Goal: Task Accomplishment & Management: Manage account settings

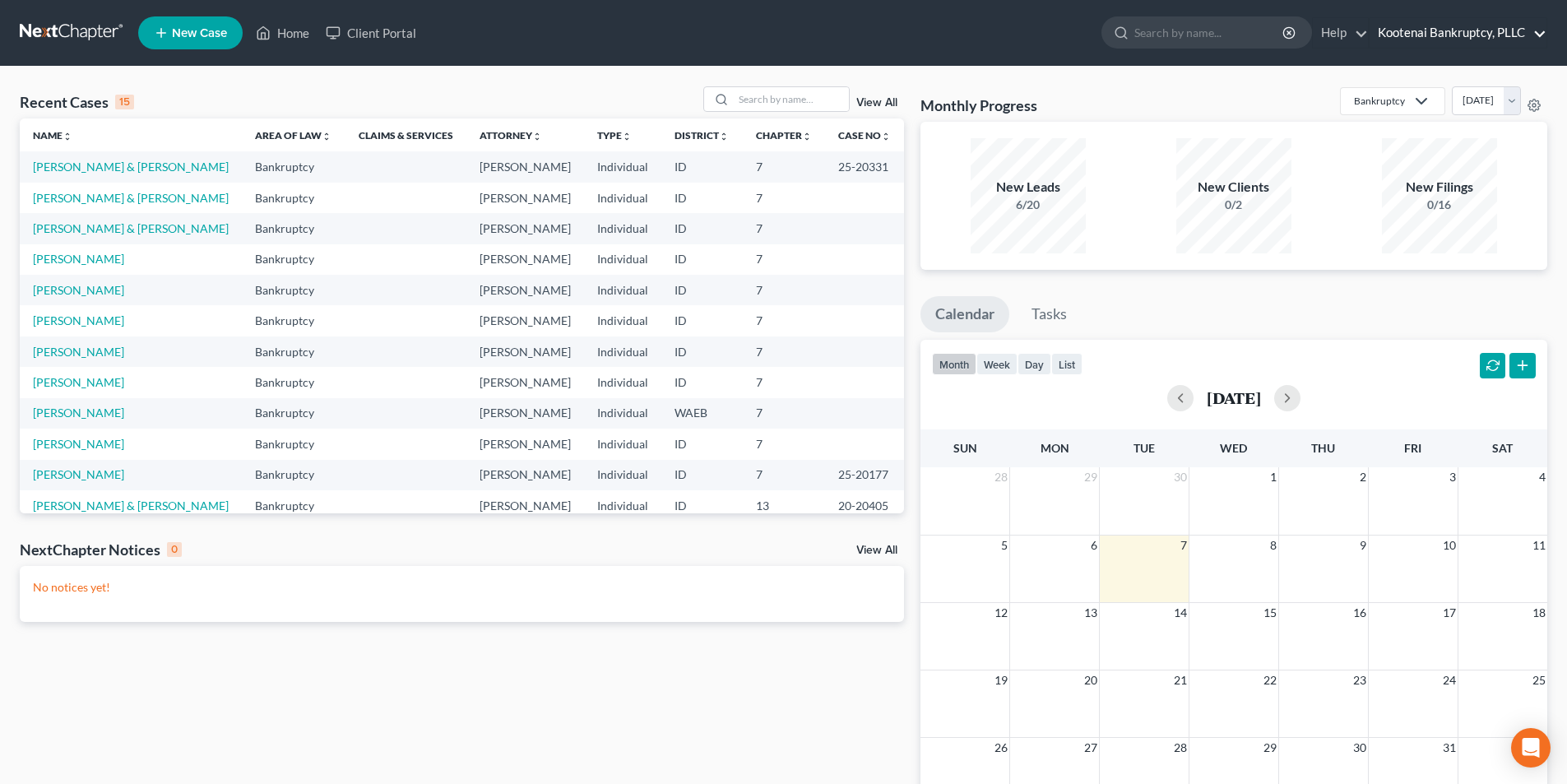
click at [1450, 38] on link "Kootenai Bankruptcy, PLLC" at bounding box center [1458, 33] width 177 height 30
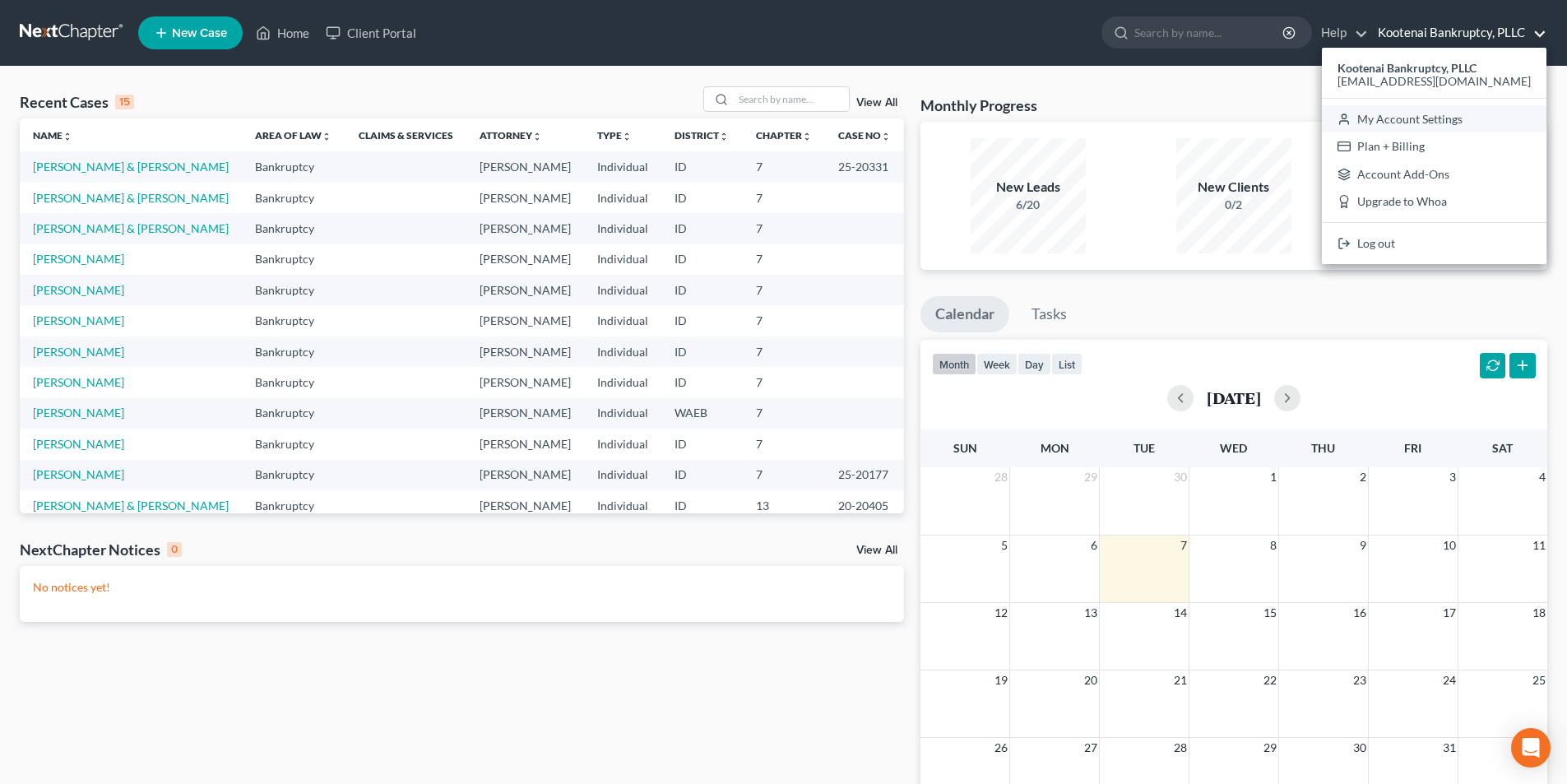
click at [1407, 121] on link "My Account Settings" at bounding box center [1434, 119] width 225 height 28
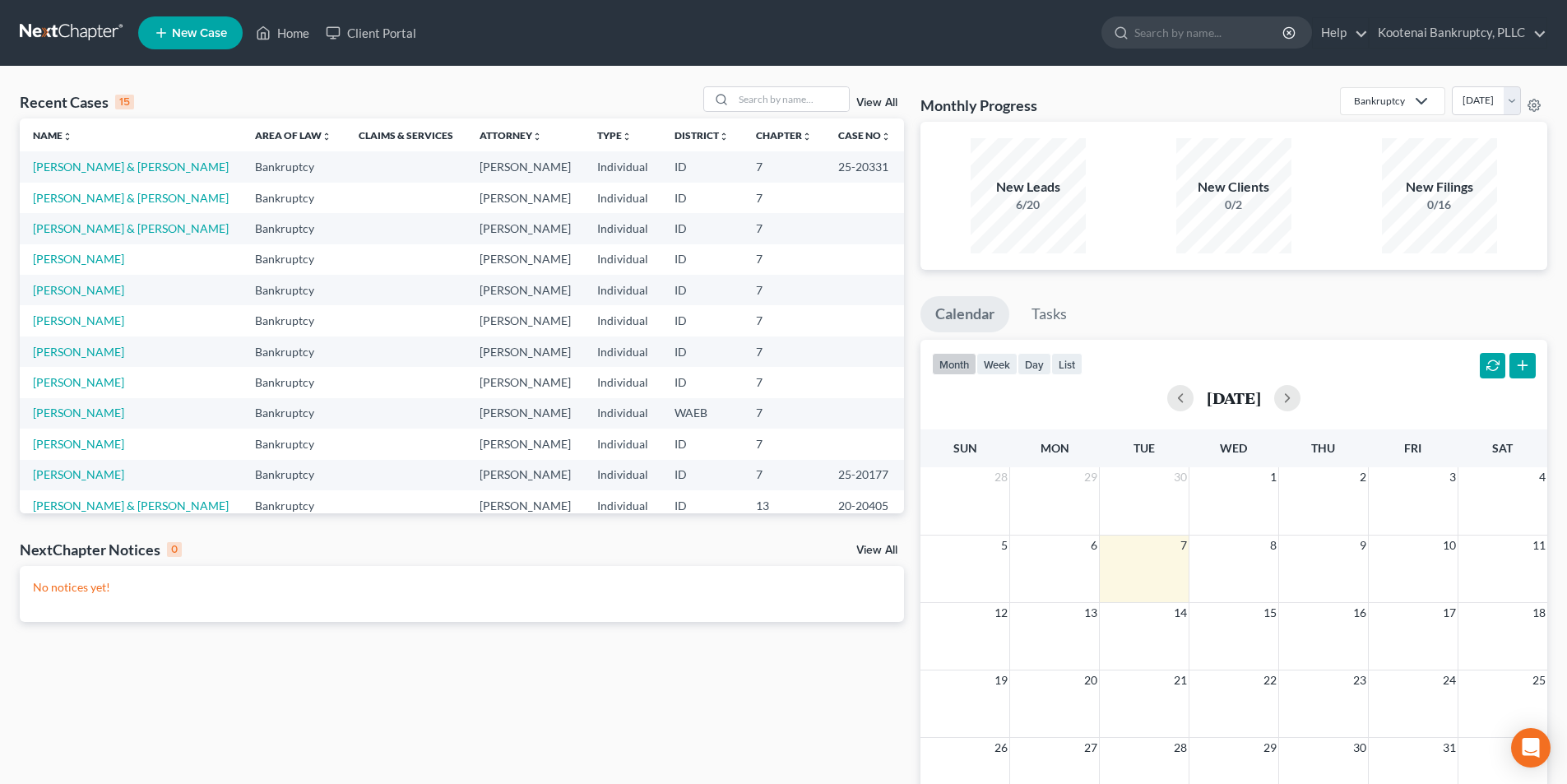
select select "23"
select select "29"
select select "13"
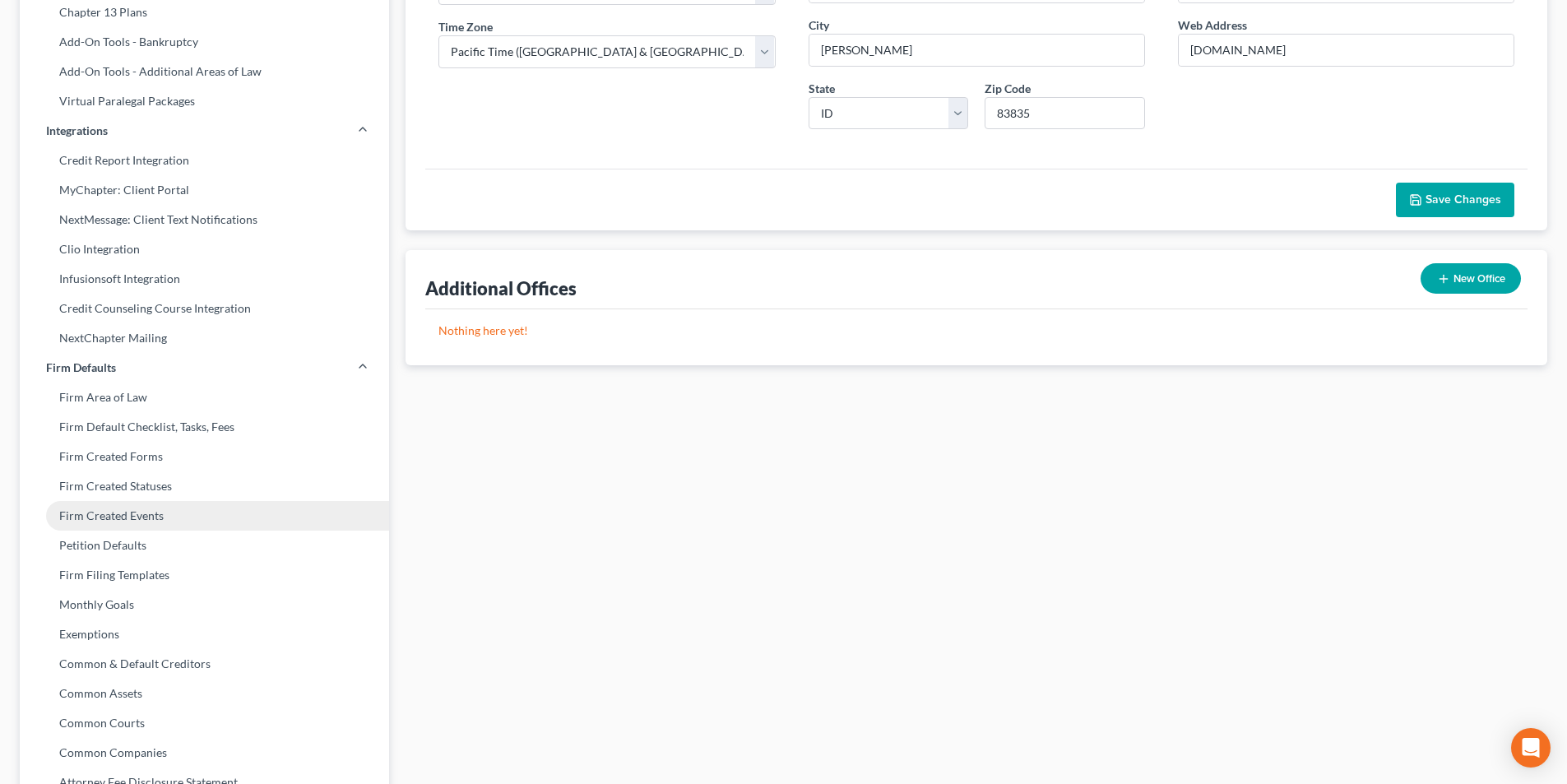
scroll to position [329, 0]
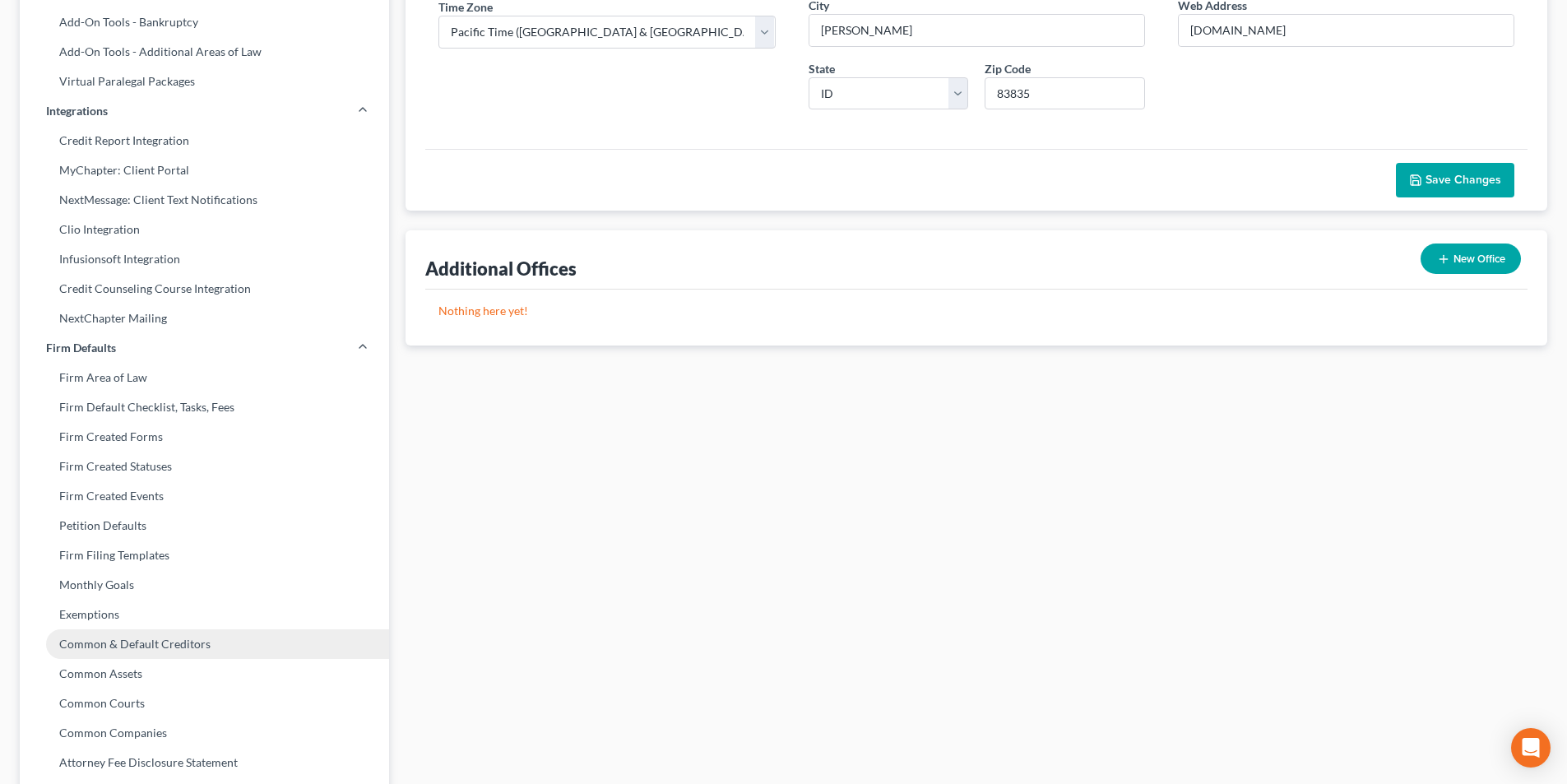
click at [170, 643] on link "Common & Default Creditors" at bounding box center [204, 644] width 369 height 30
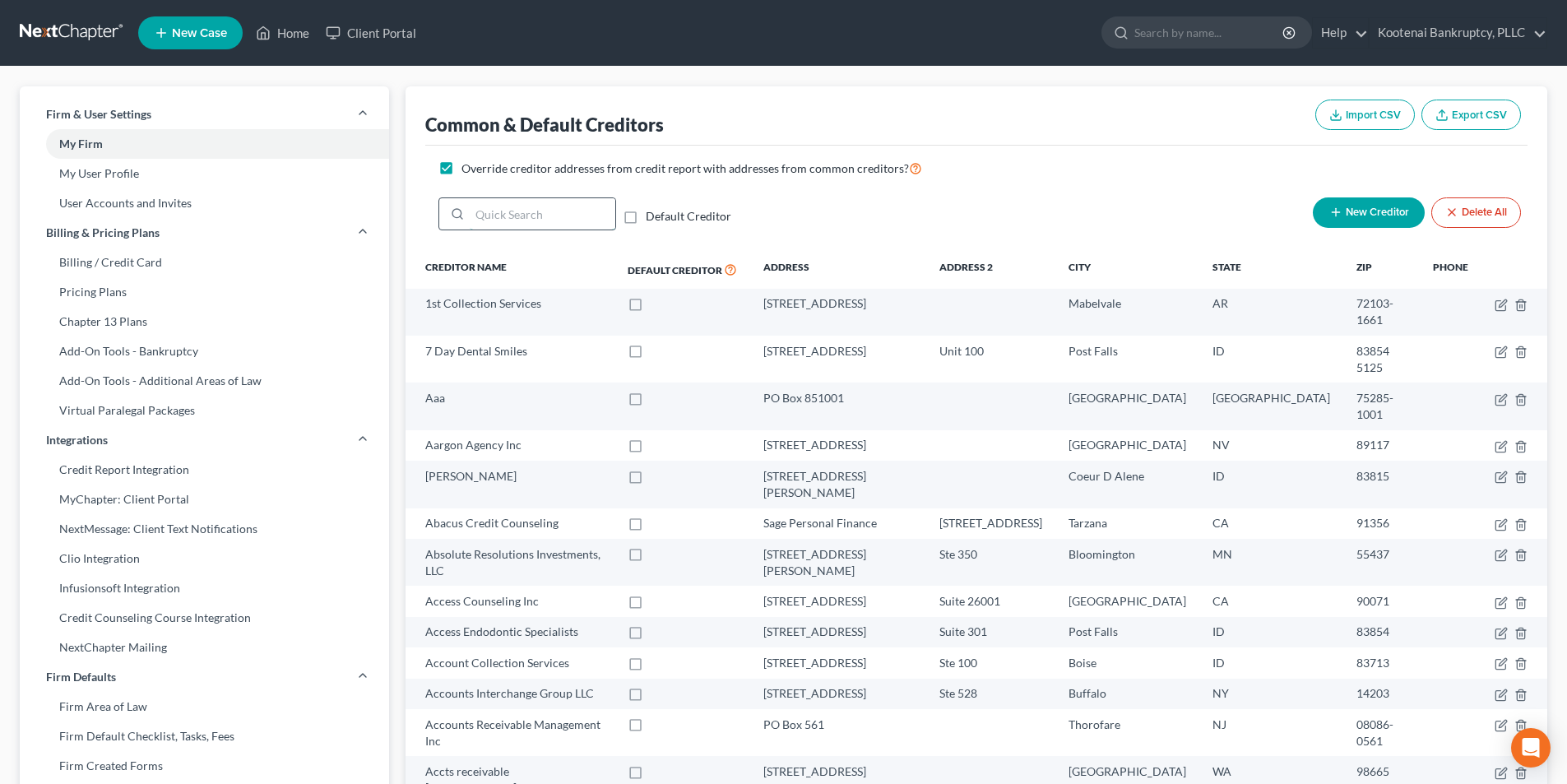
click at [579, 214] on input "search" at bounding box center [542, 214] width 145 height 32
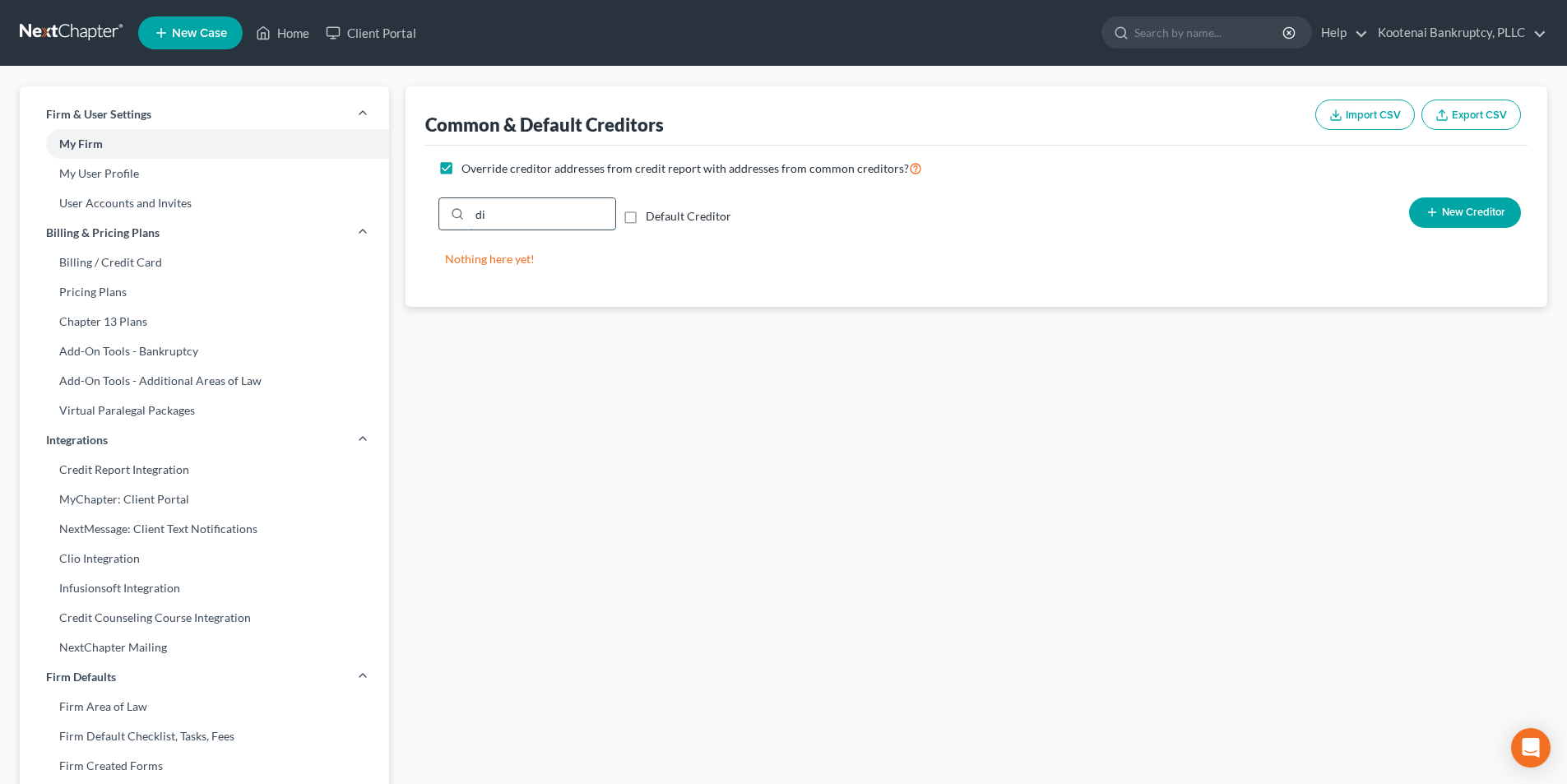
type input "d"
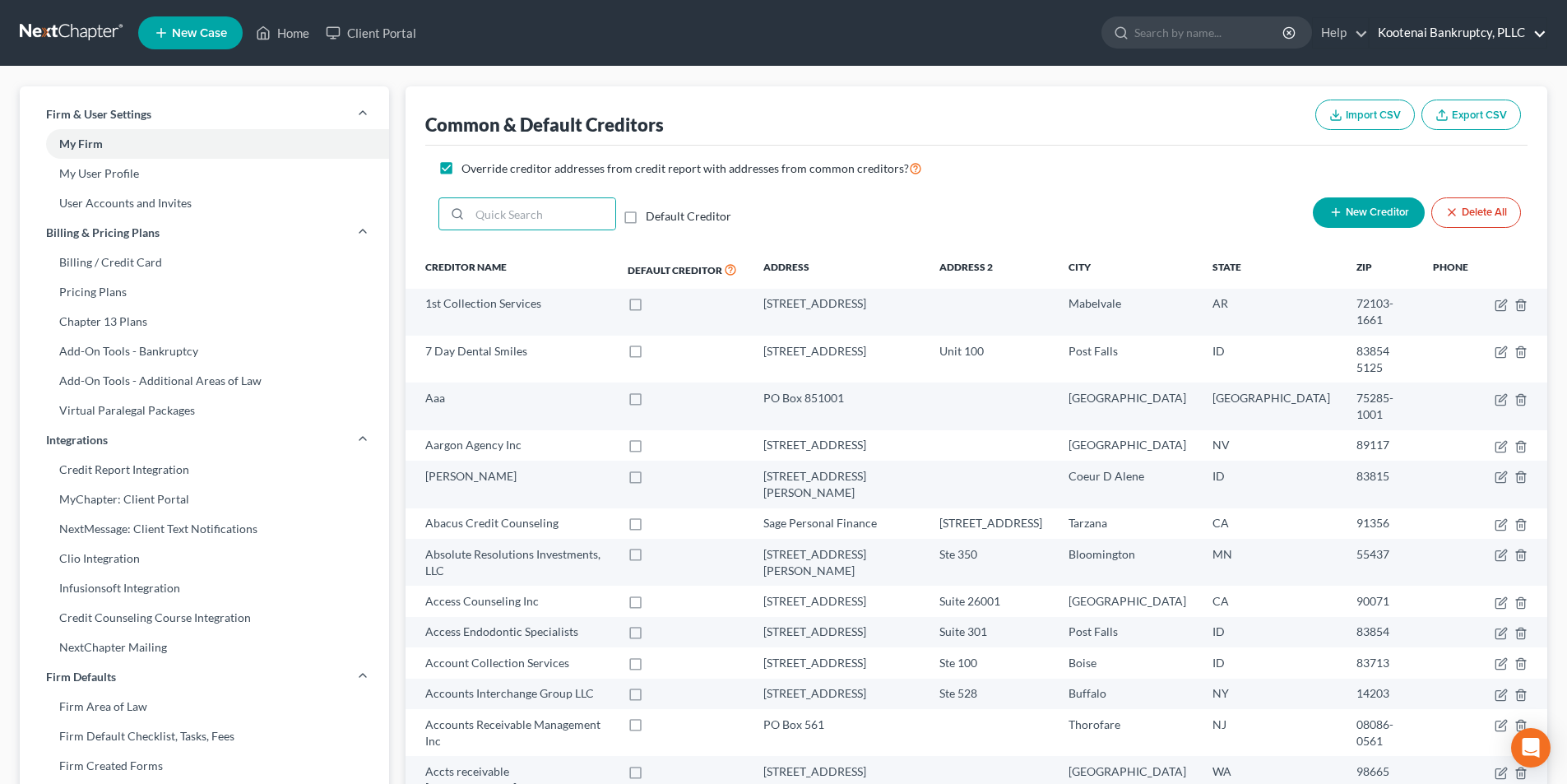
click at [1445, 25] on link "Kootenai Bankruptcy, PLLC" at bounding box center [1458, 33] width 177 height 30
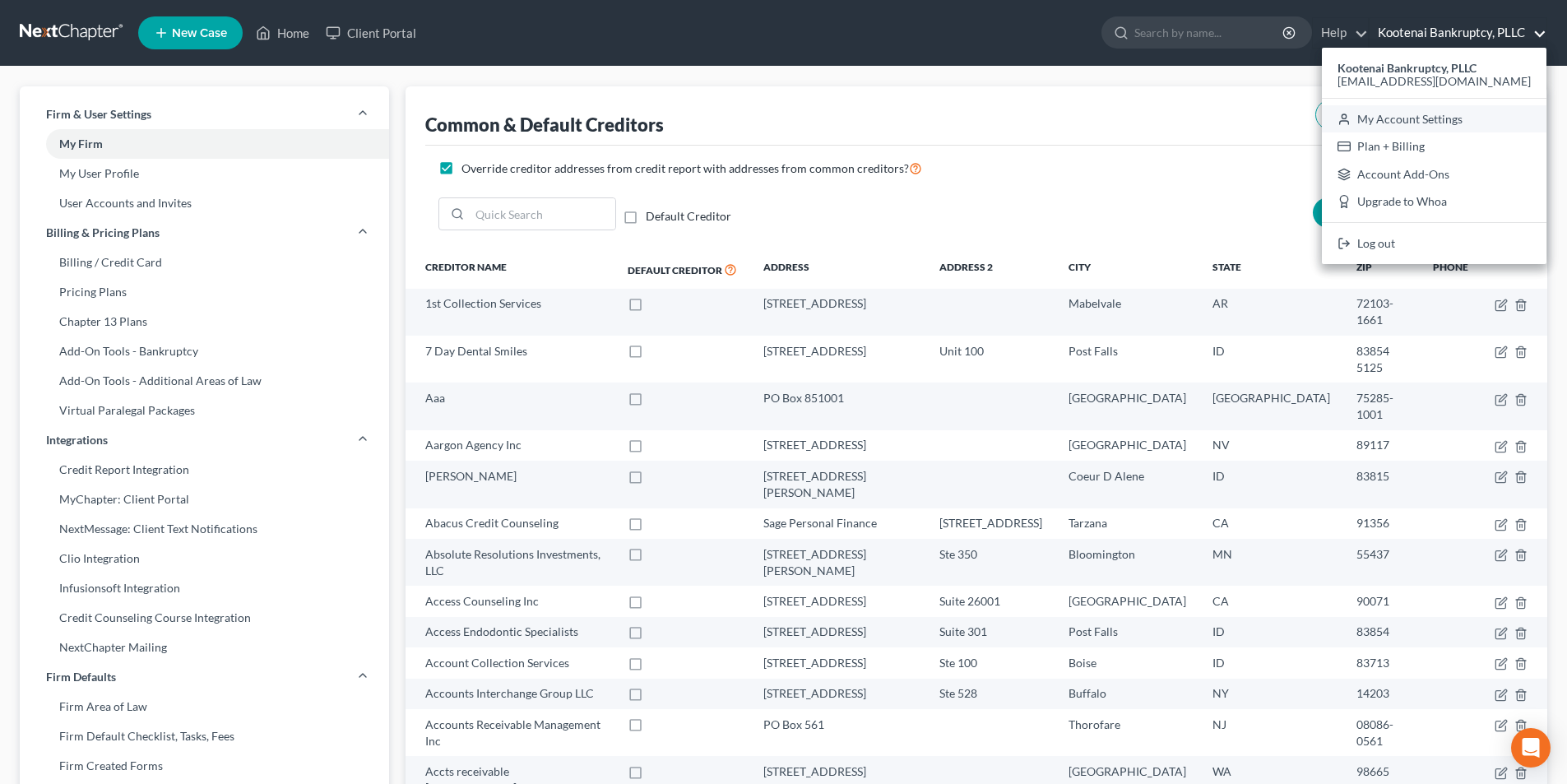
click at [1391, 115] on link "My Account Settings" at bounding box center [1434, 119] width 225 height 28
select select "23"
select select "29"
select select "13"
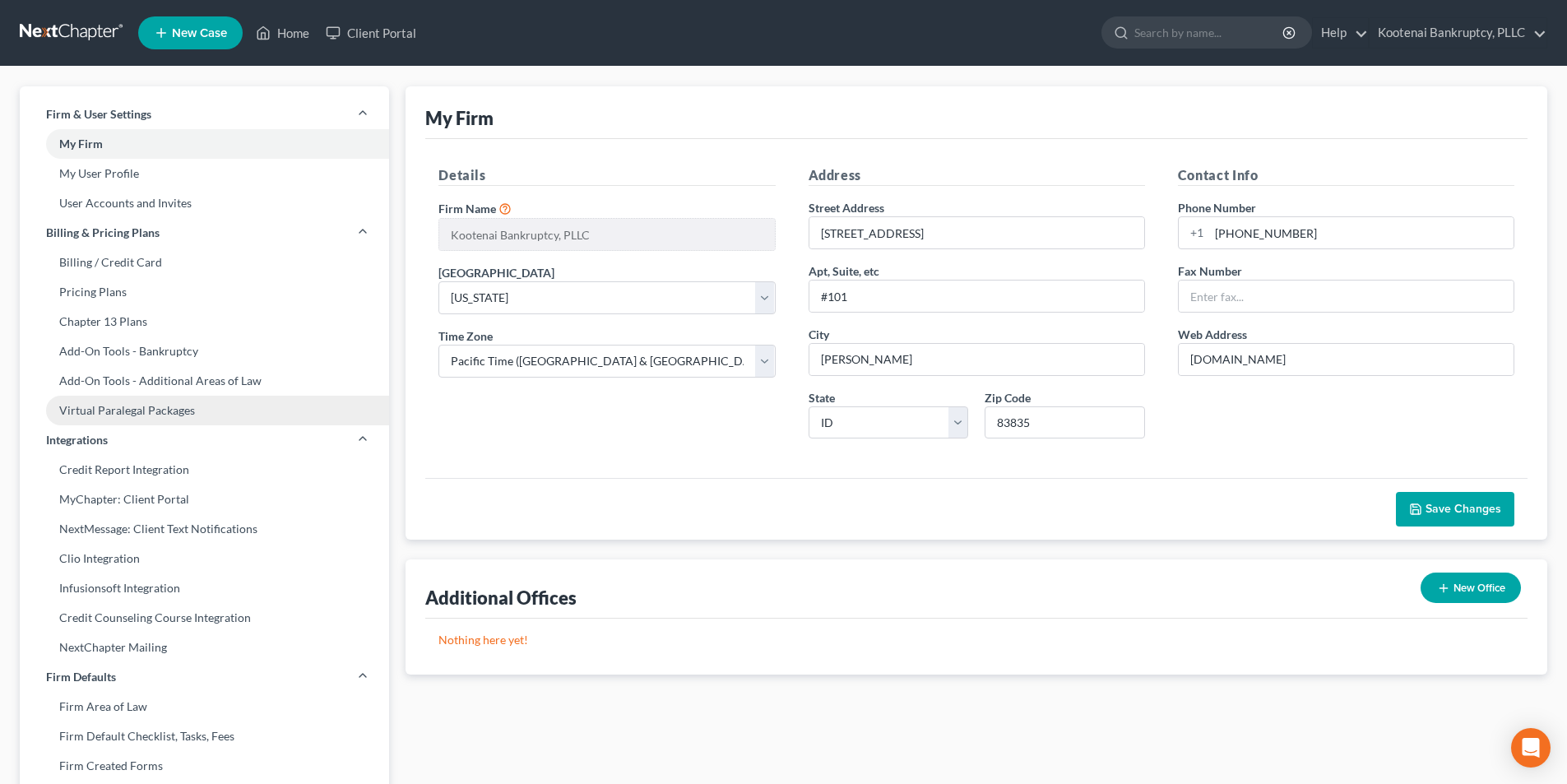
scroll to position [464, 0]
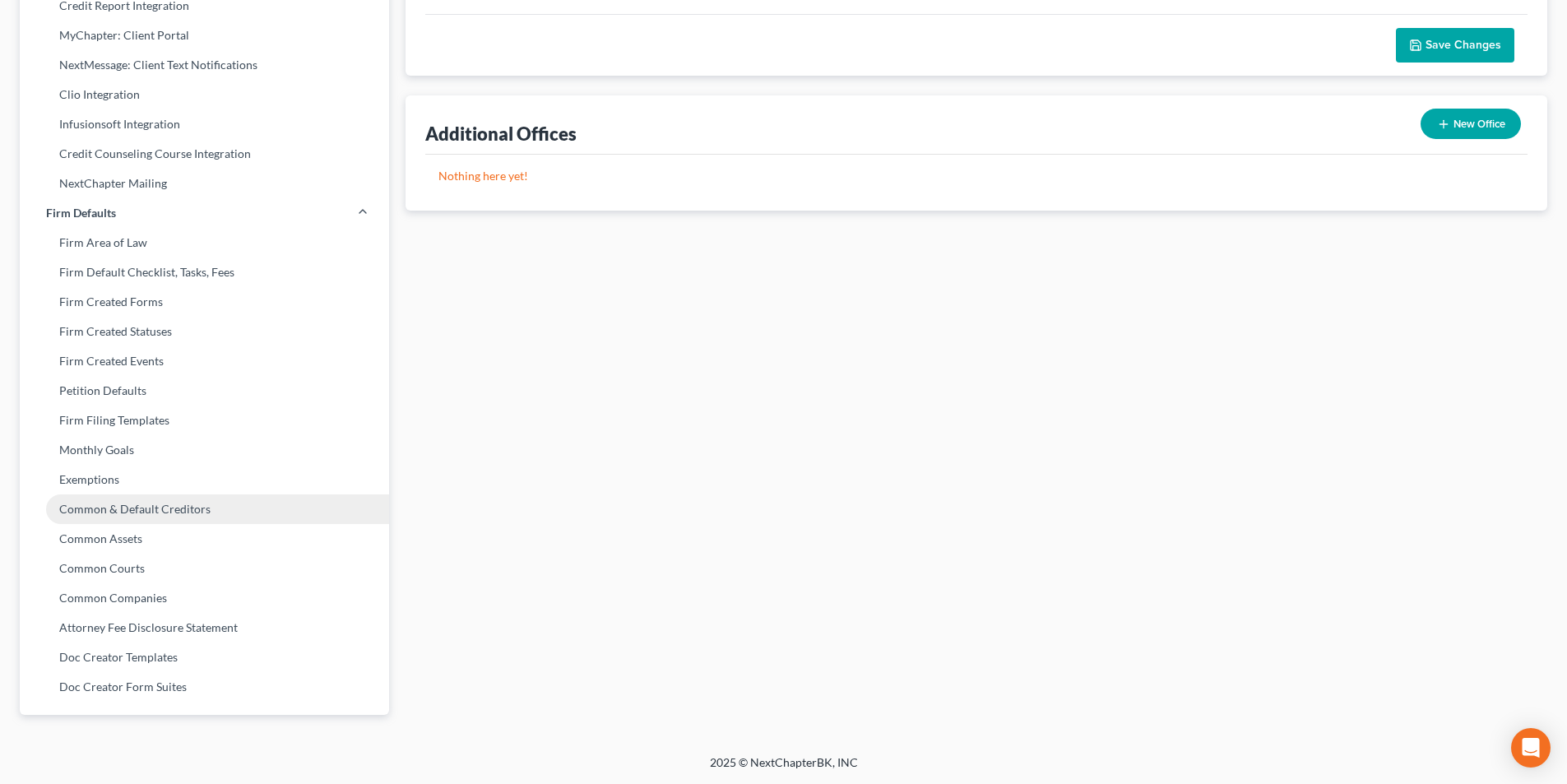
click at [144, 508] on link "Common & Default Creditors" at bounding box center [204, 509] width 369 height 30
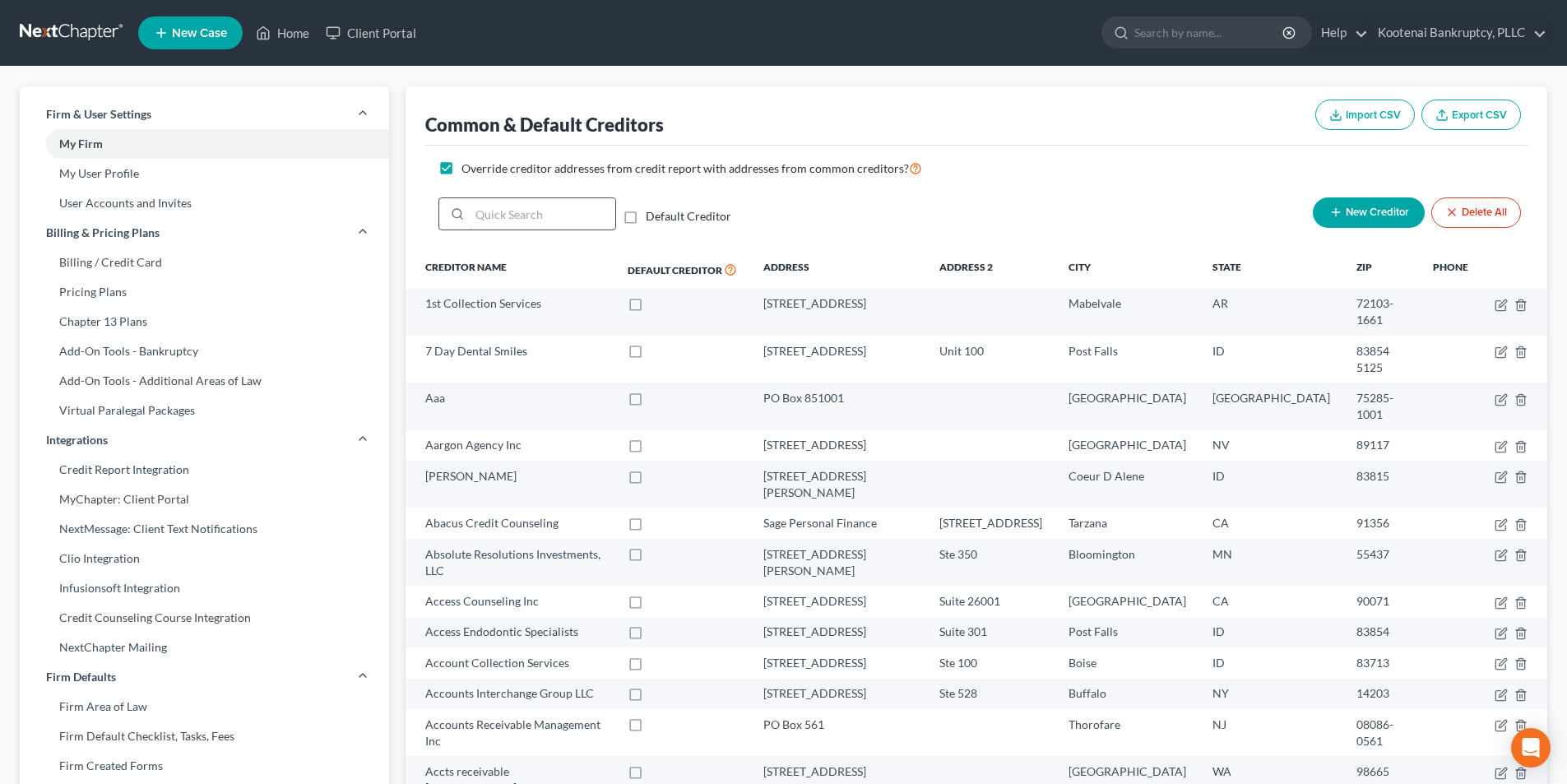
click at [525, 214] on input "search" at bounding box center [542, 214] width 145 height 32
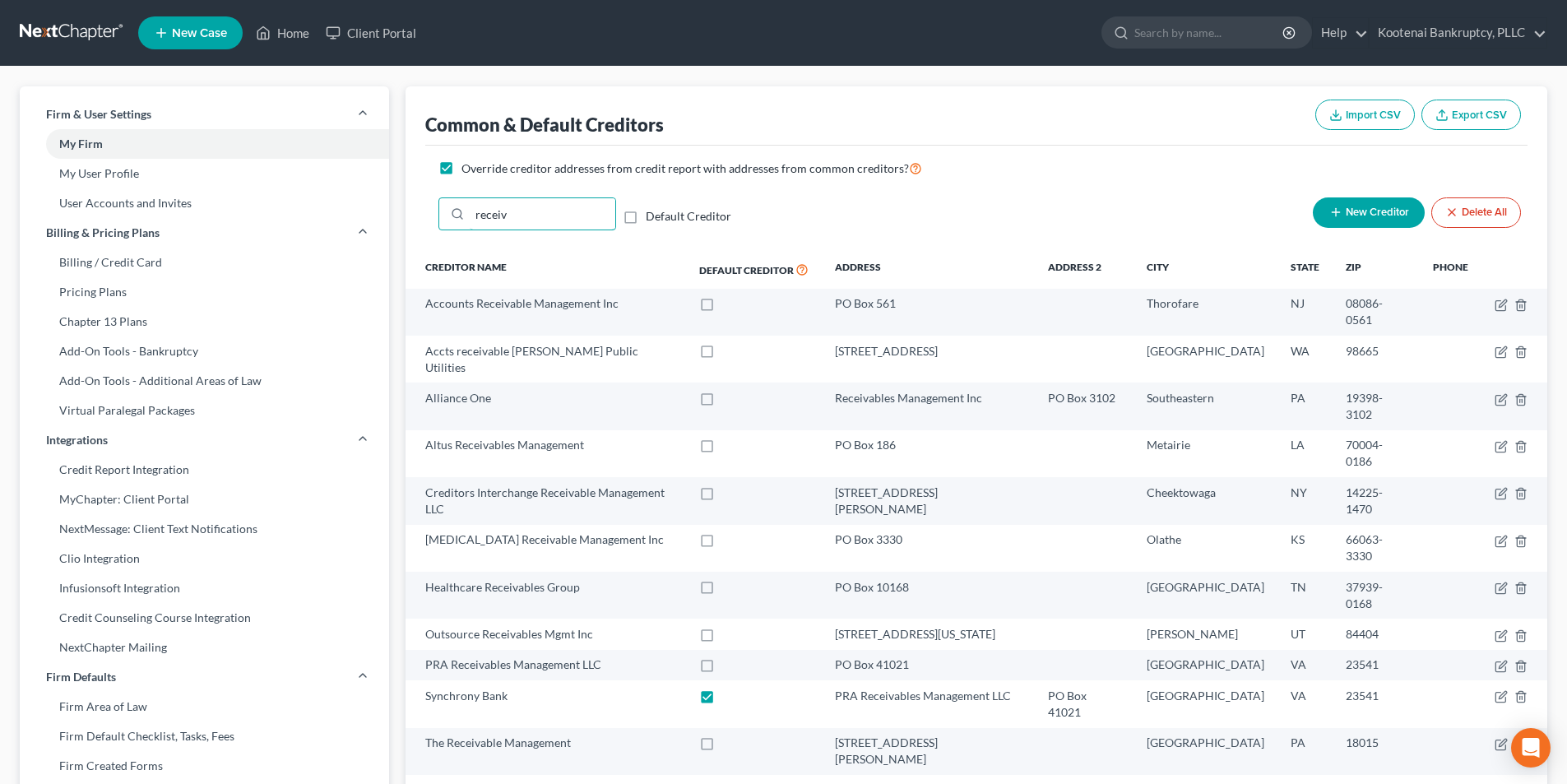
type input "receiv"
click at [305, 39] on link "Home" at bounding box center [282, 33] width 70 height 30
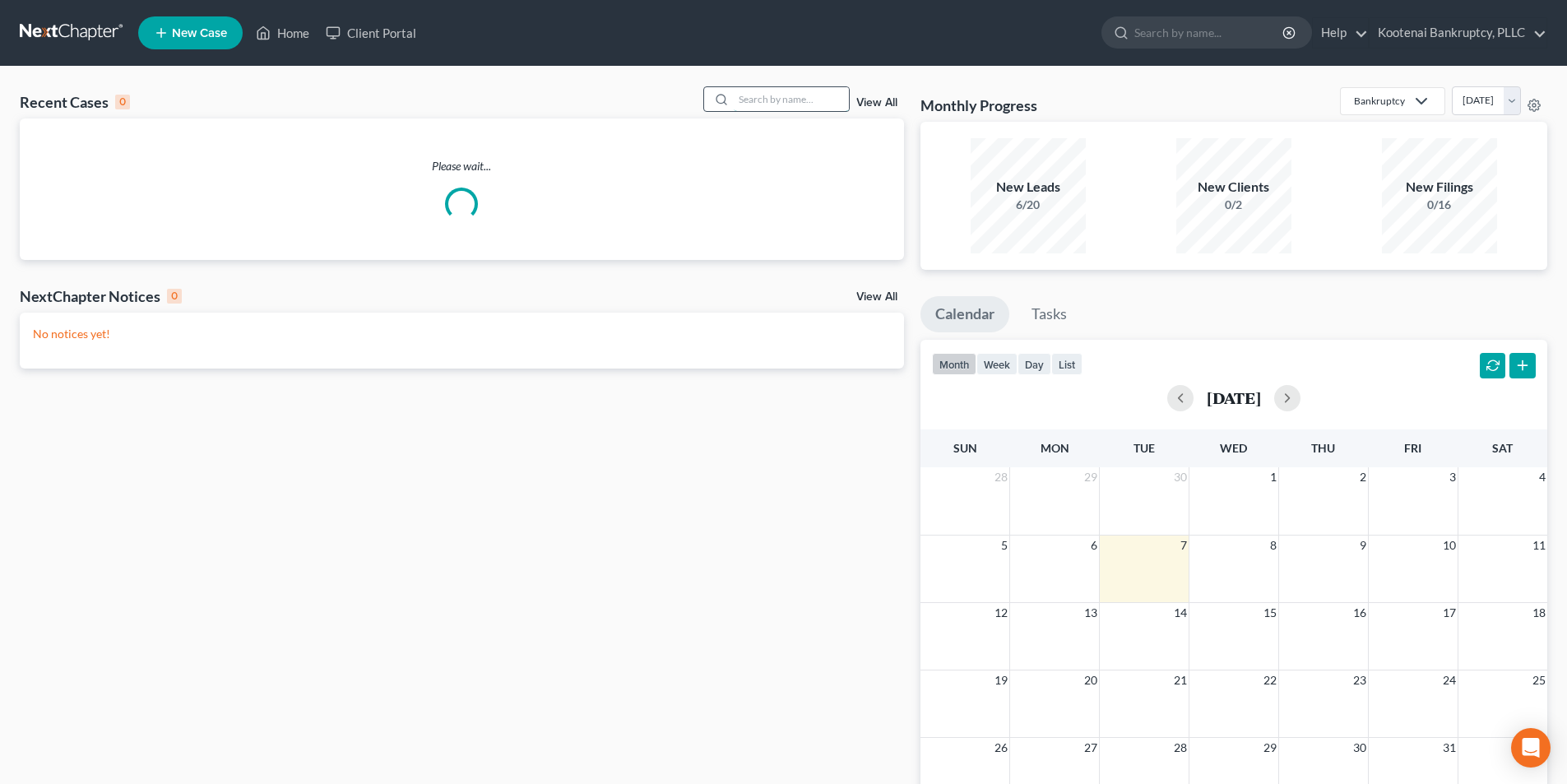
click at [827, 96] on input "search" at bounding box center [792, 100] width 116 height 24
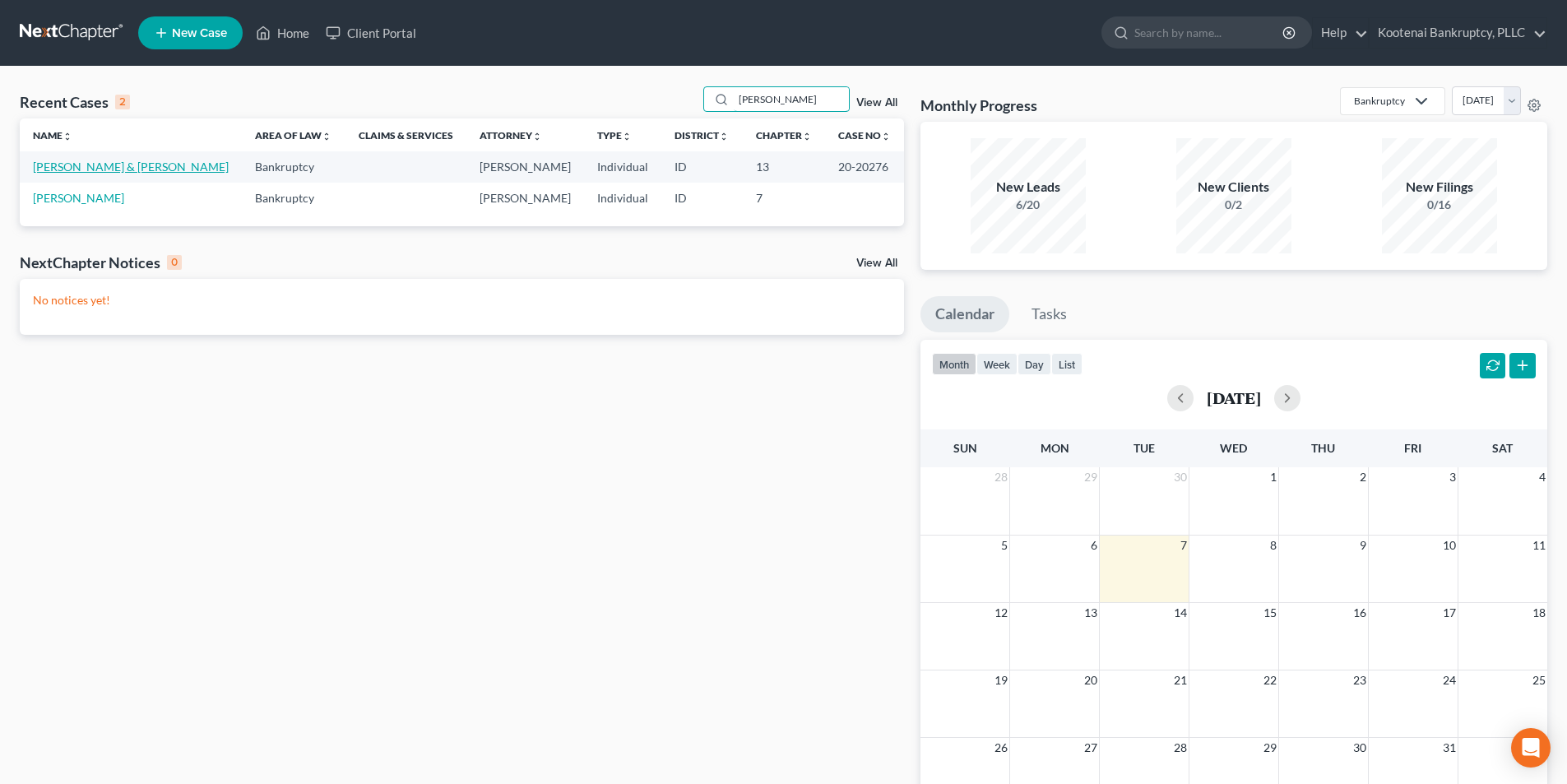
type input "[PERSON_NAME]"
click at [89, 169] on link "[PERSON_NAME] & [PERSON_NAME]" at bounding box center [130, 166] width 196 height 14
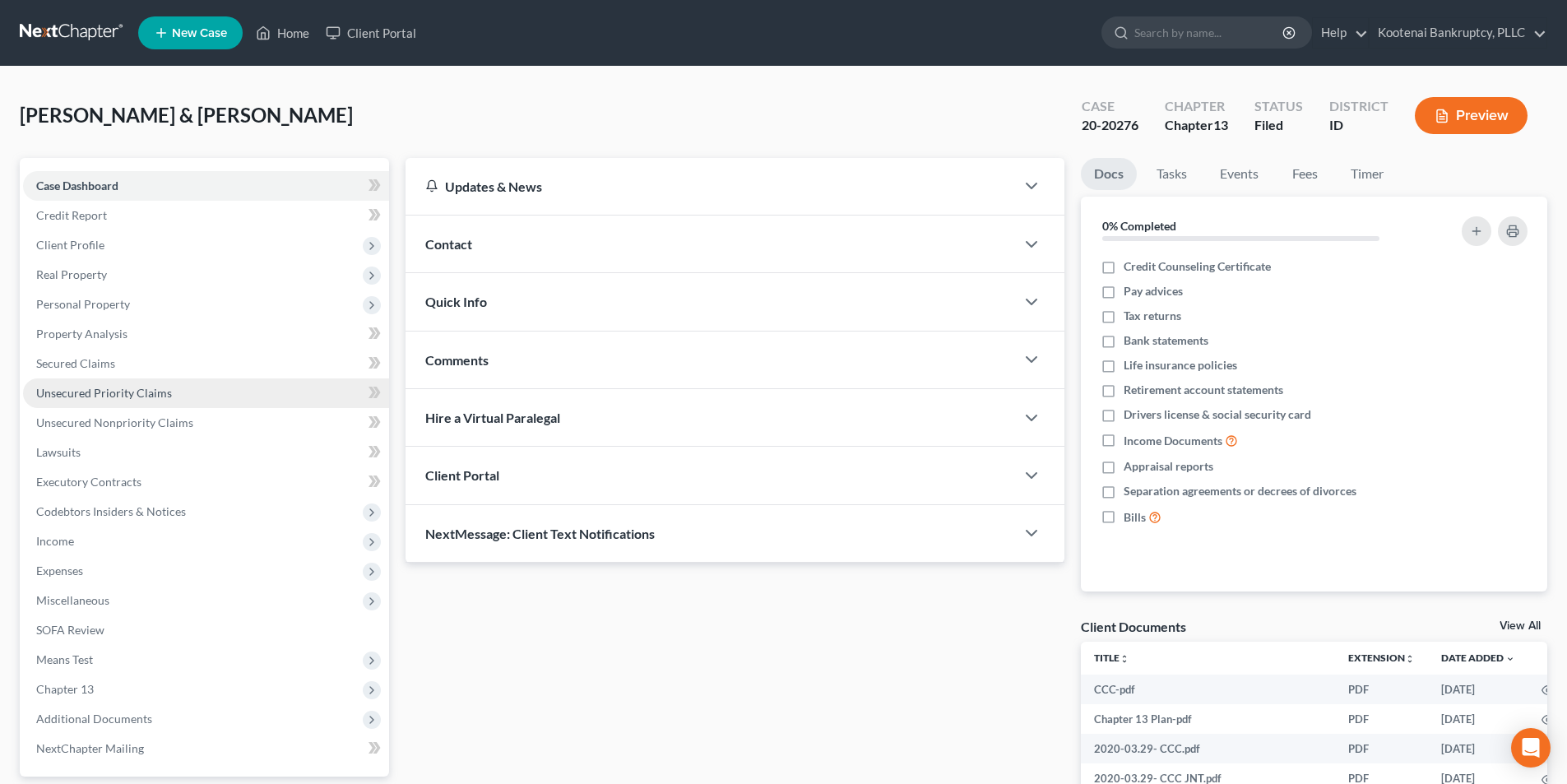
click at [158, 394] on span "Unsecured Priority Claims" at bounding box center [104, 392] width 136 height 14
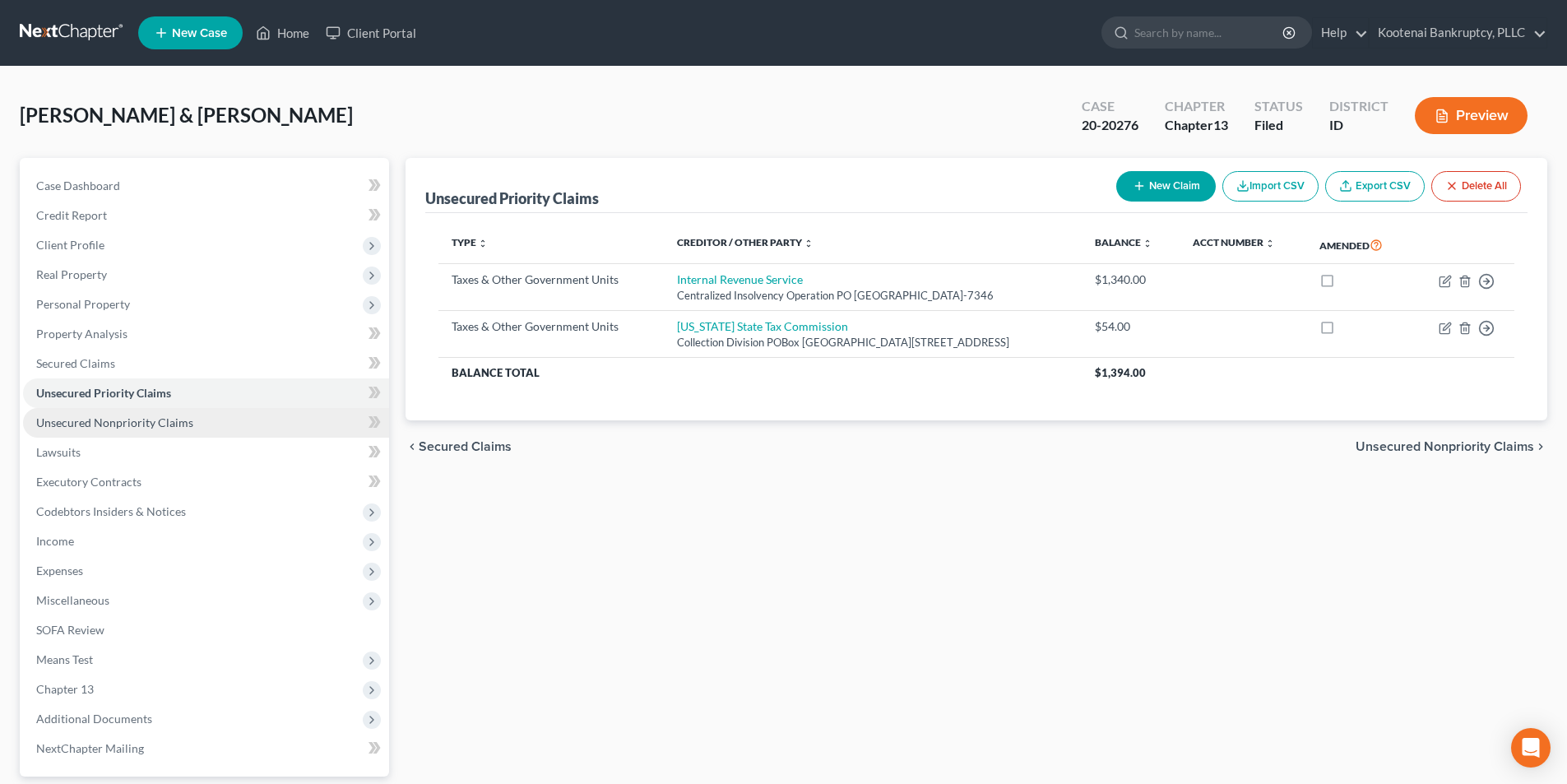
click at [155, 419] on span "Unsecured Nonpriority Claims" at bounding box center [115, 422] width 157 height 14
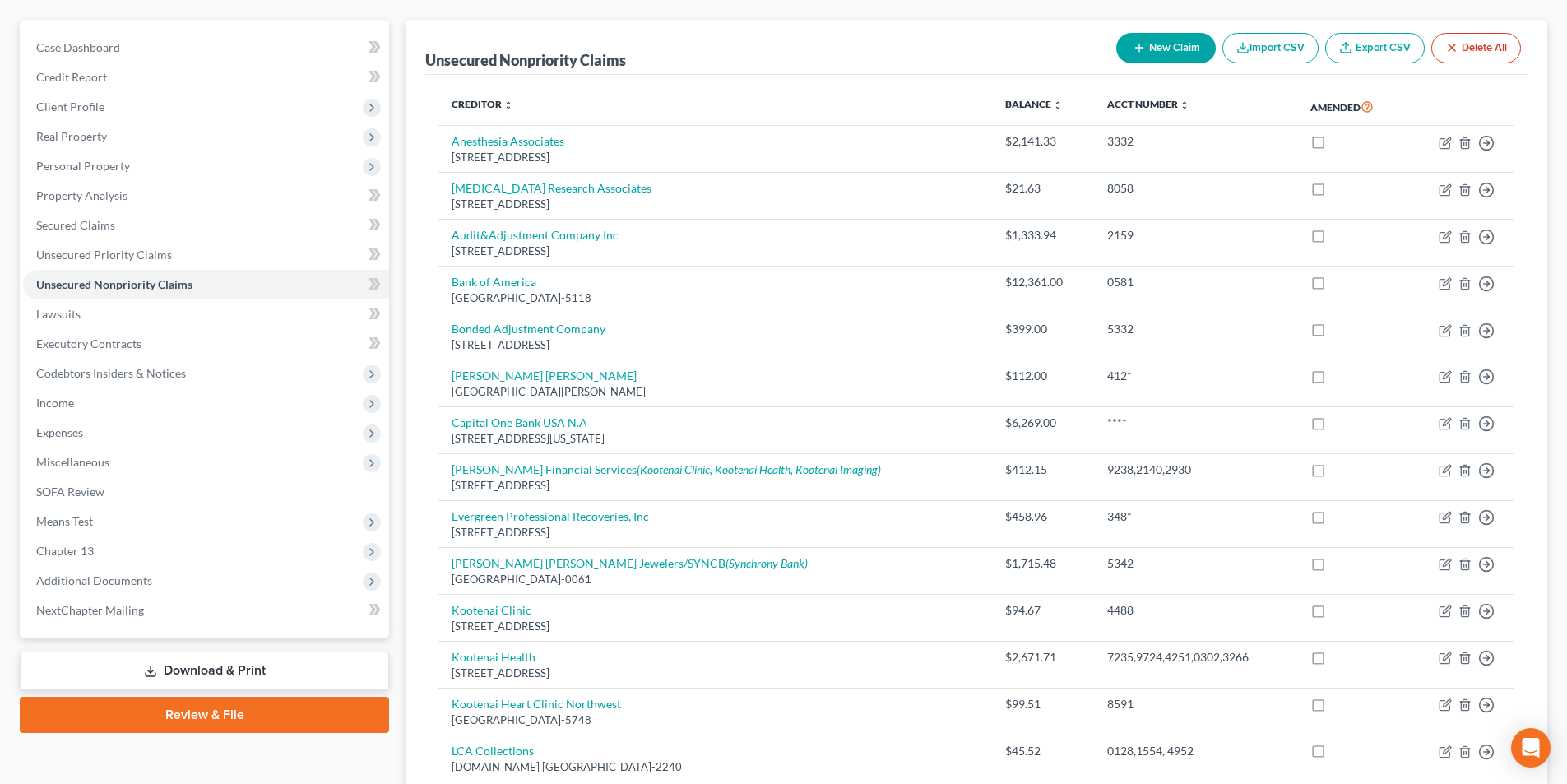
scroll to position [82, 0]
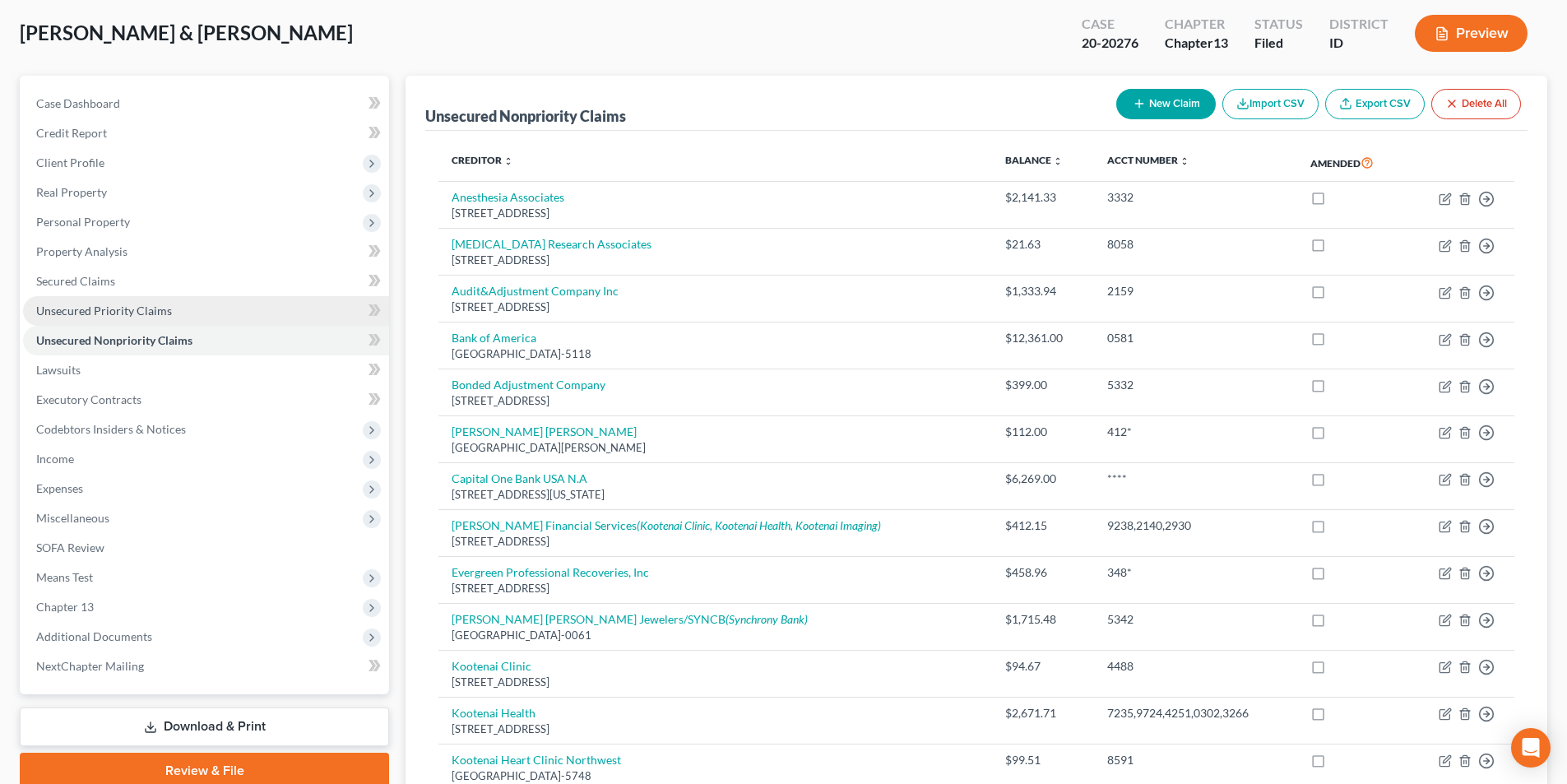
click at [224, 306] on link "Unsecured Priority Claims" at bounding box center [206, 311] width 366 height 30
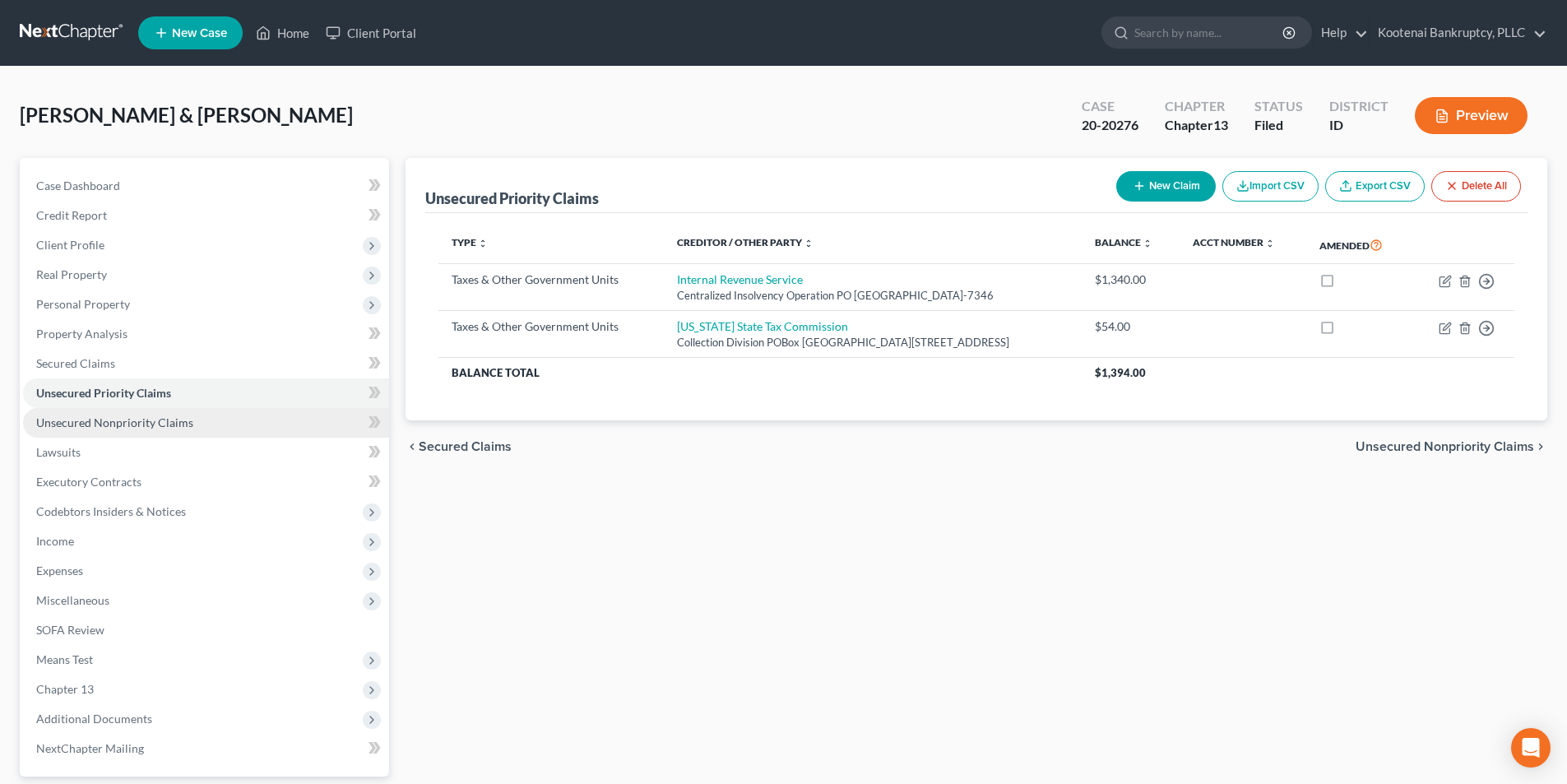
click at [211, 412] on link "Unsecured Nonpriority Claims" at bounding box center [206, 423] width 366 height 30
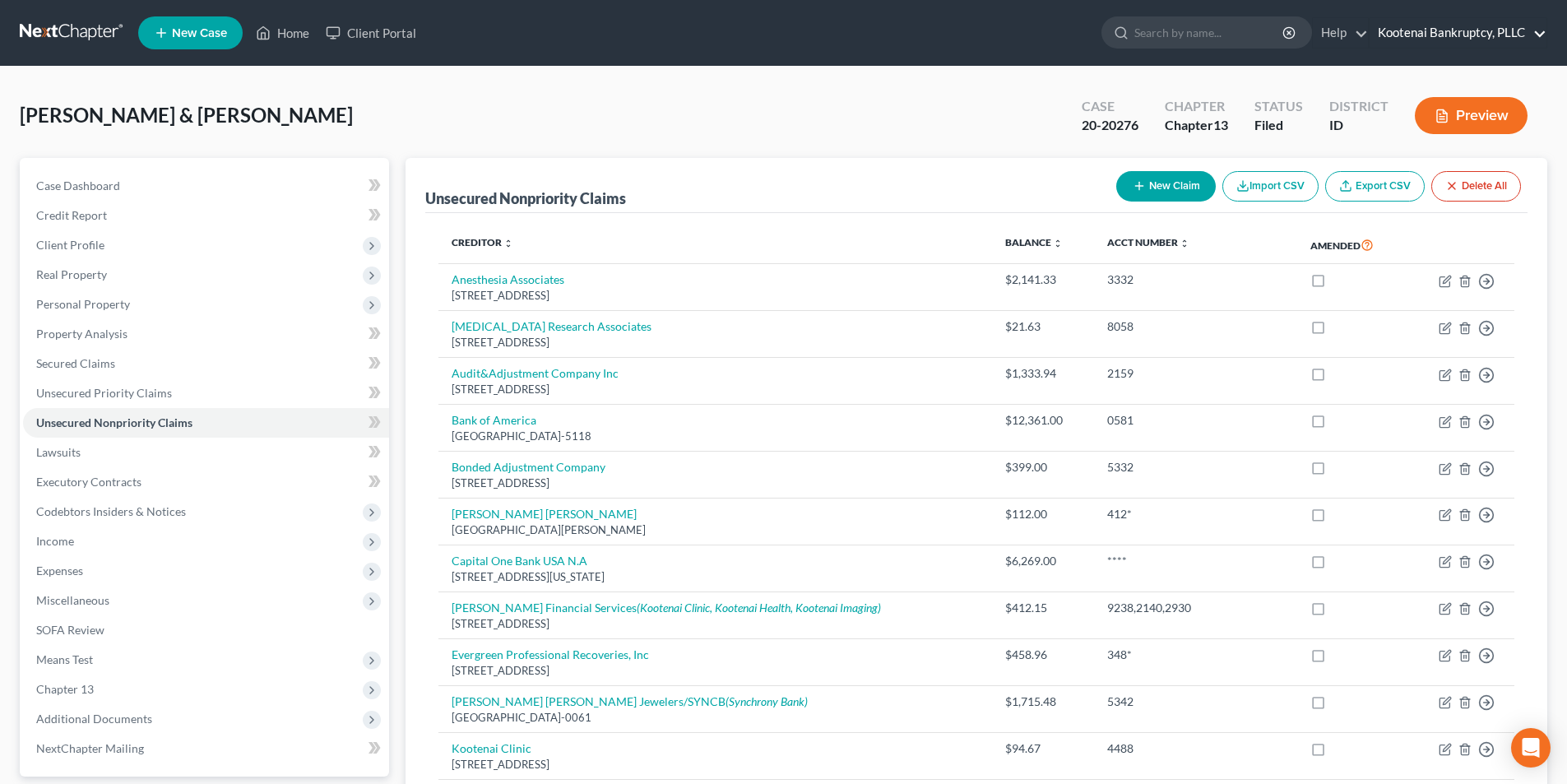
click at [1514, 36] on link "Kootenai Bankruptcy, PLLC" at bounding box center [1458, 33] width 177 height 30
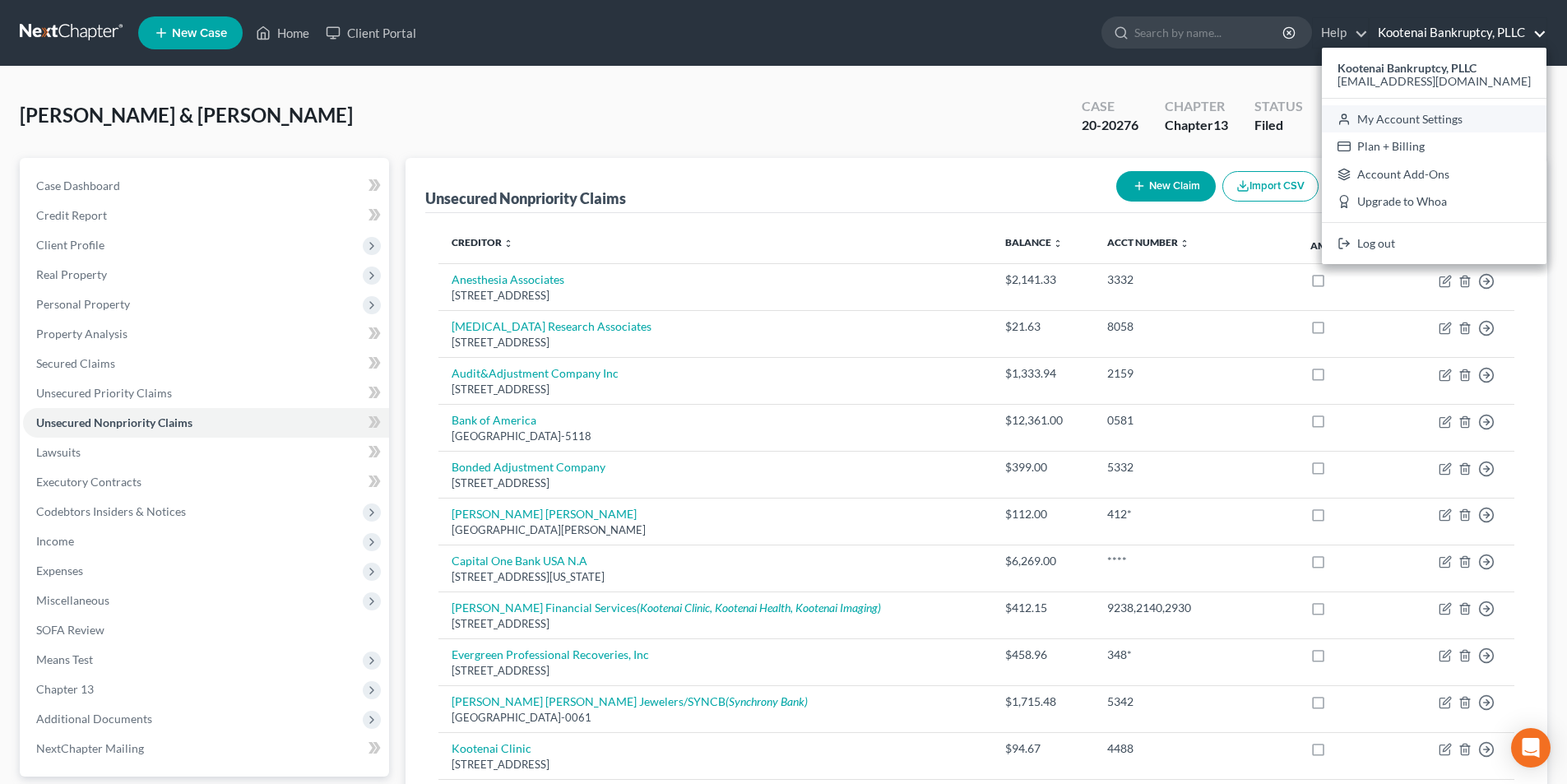
click at [1426, 123] on link "My Account Settings" at bounding box center [1434, 119] width 225 height 28
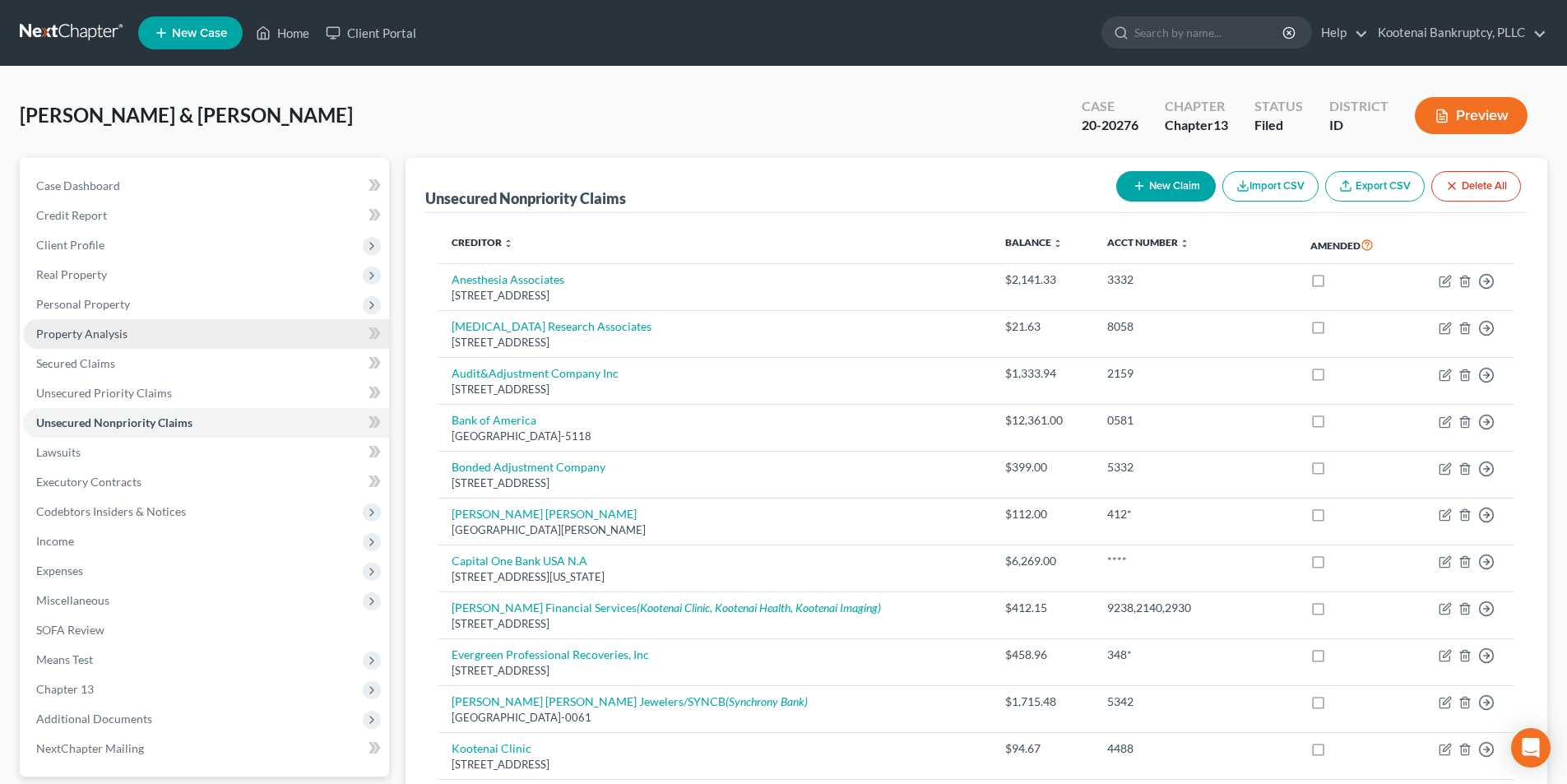
select select "23"
select select "29"
select select "13"
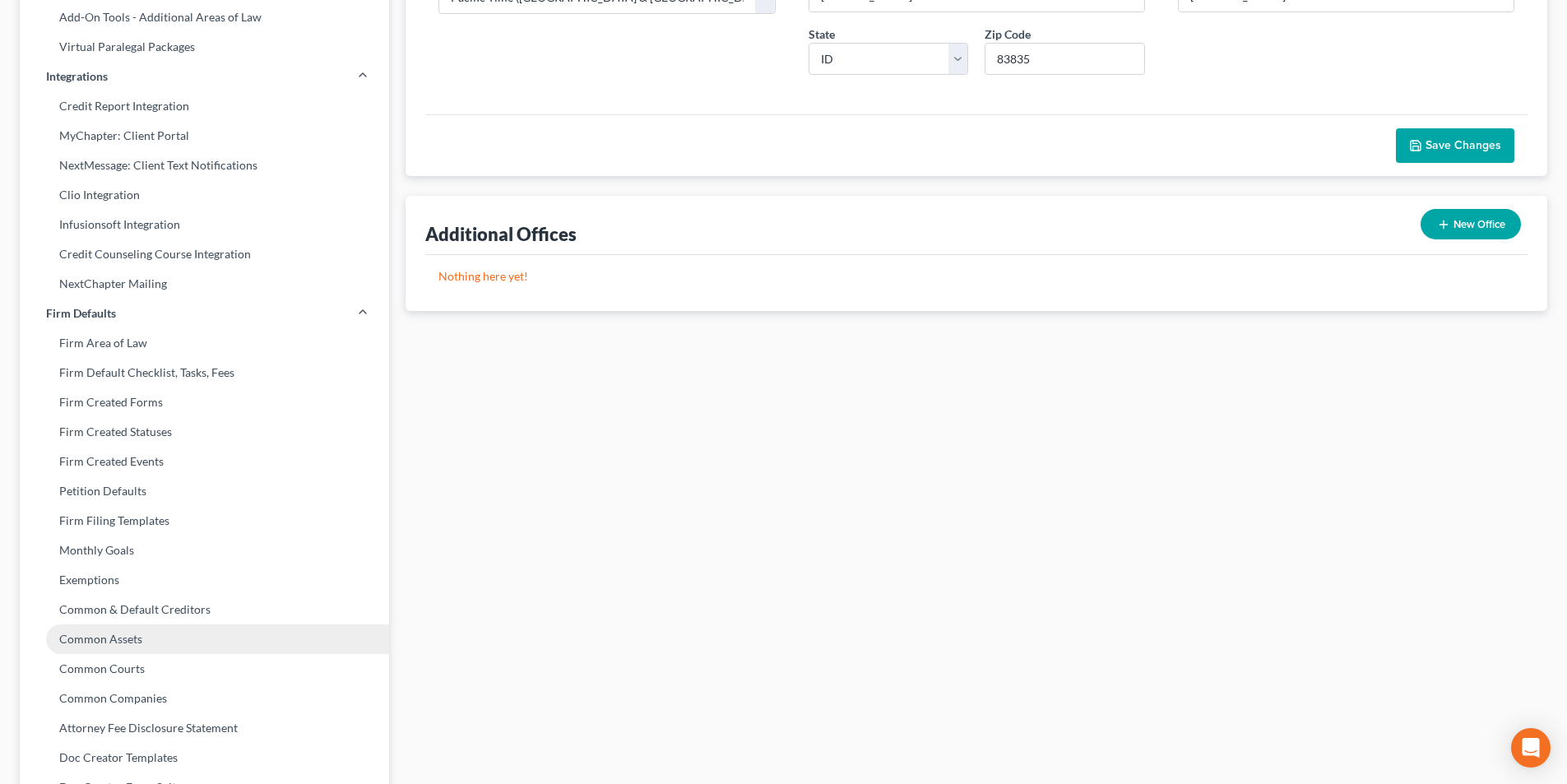
scroll to position [464, 0]
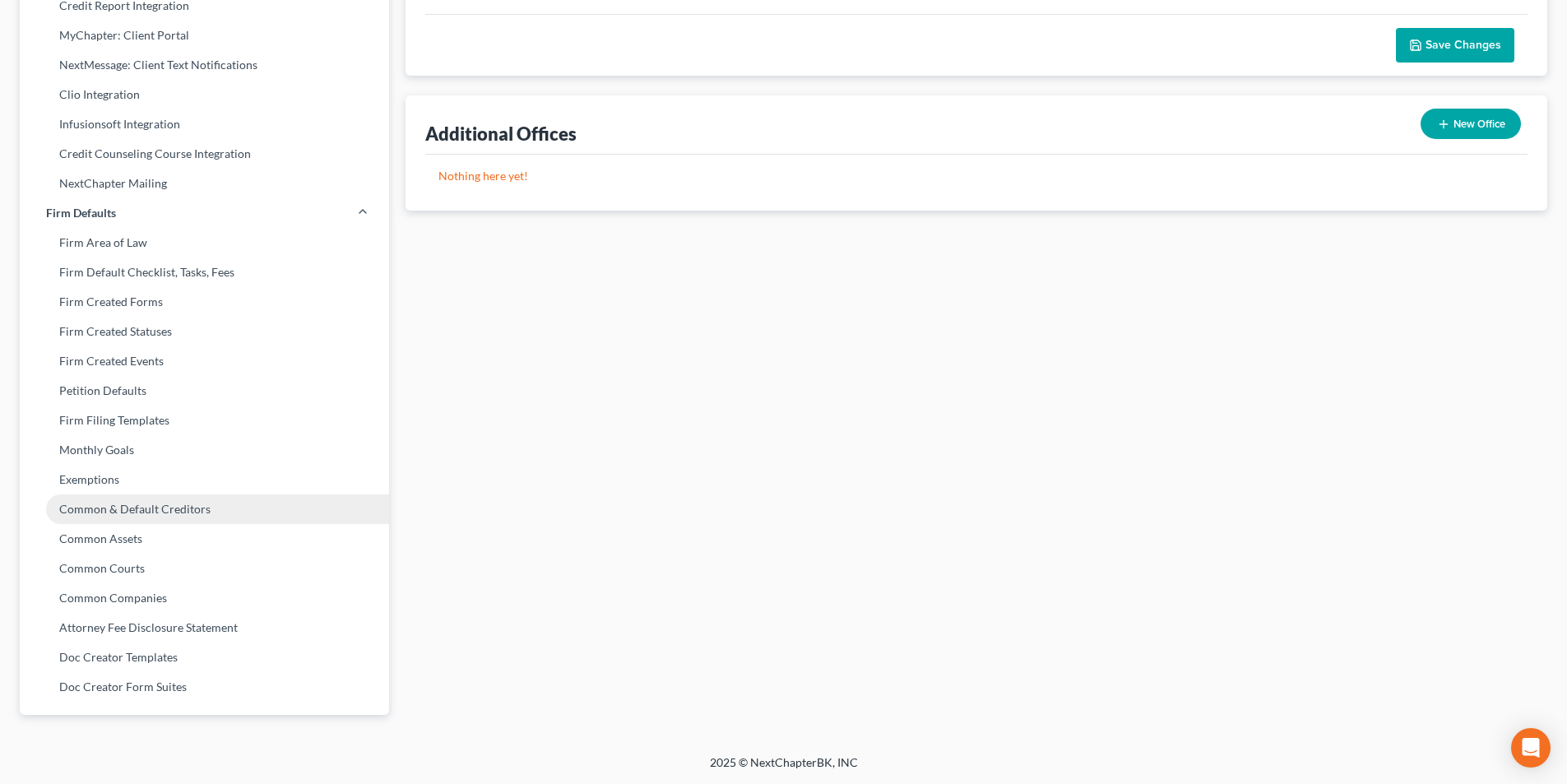
click at [138, 513] on link "Common & Default Creditors" at bounding box center [204, 509] width 369 height 30
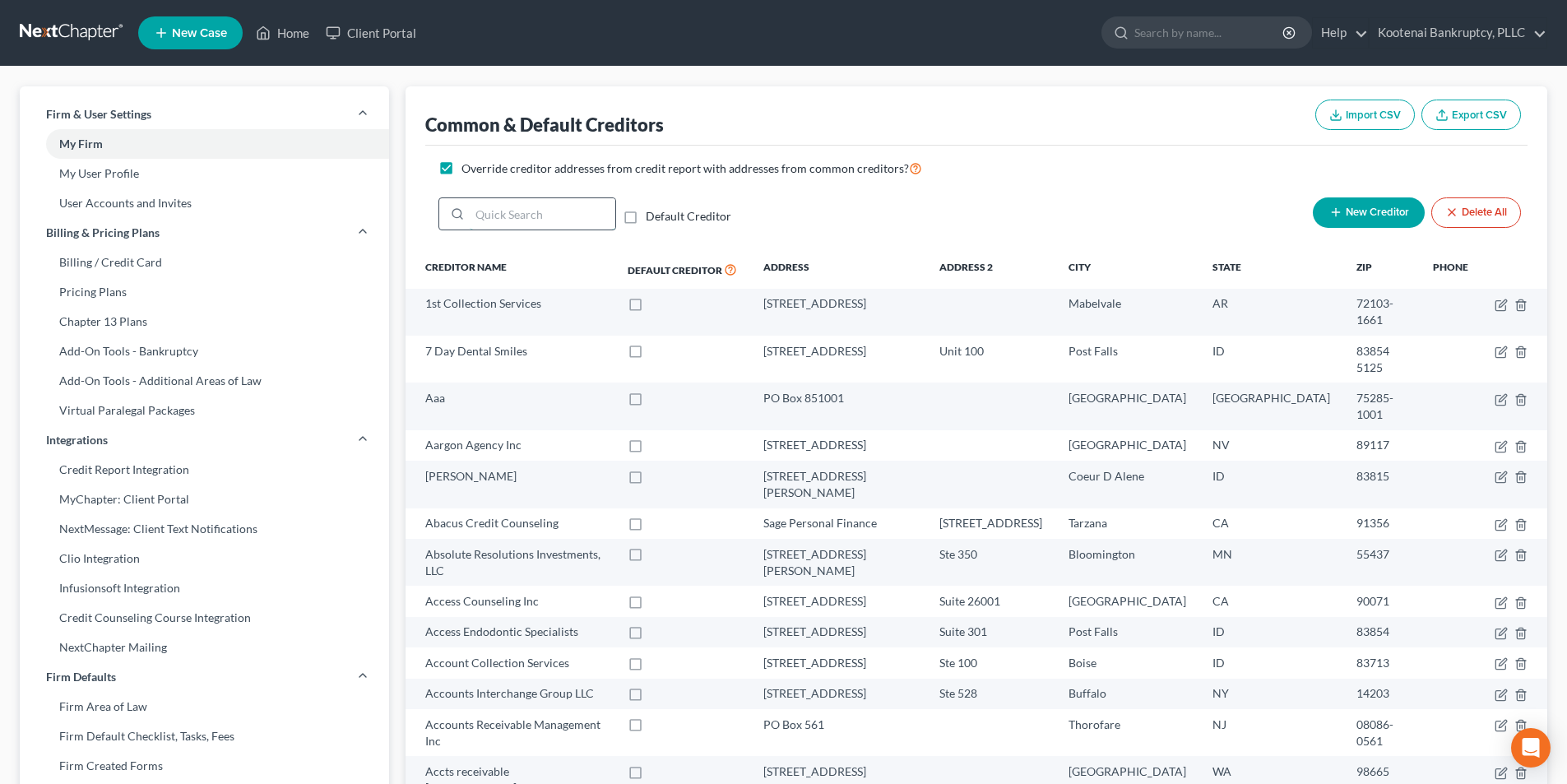
click at [541, 205] on input "search" at bounding box center [542, 214] width 145 height 32
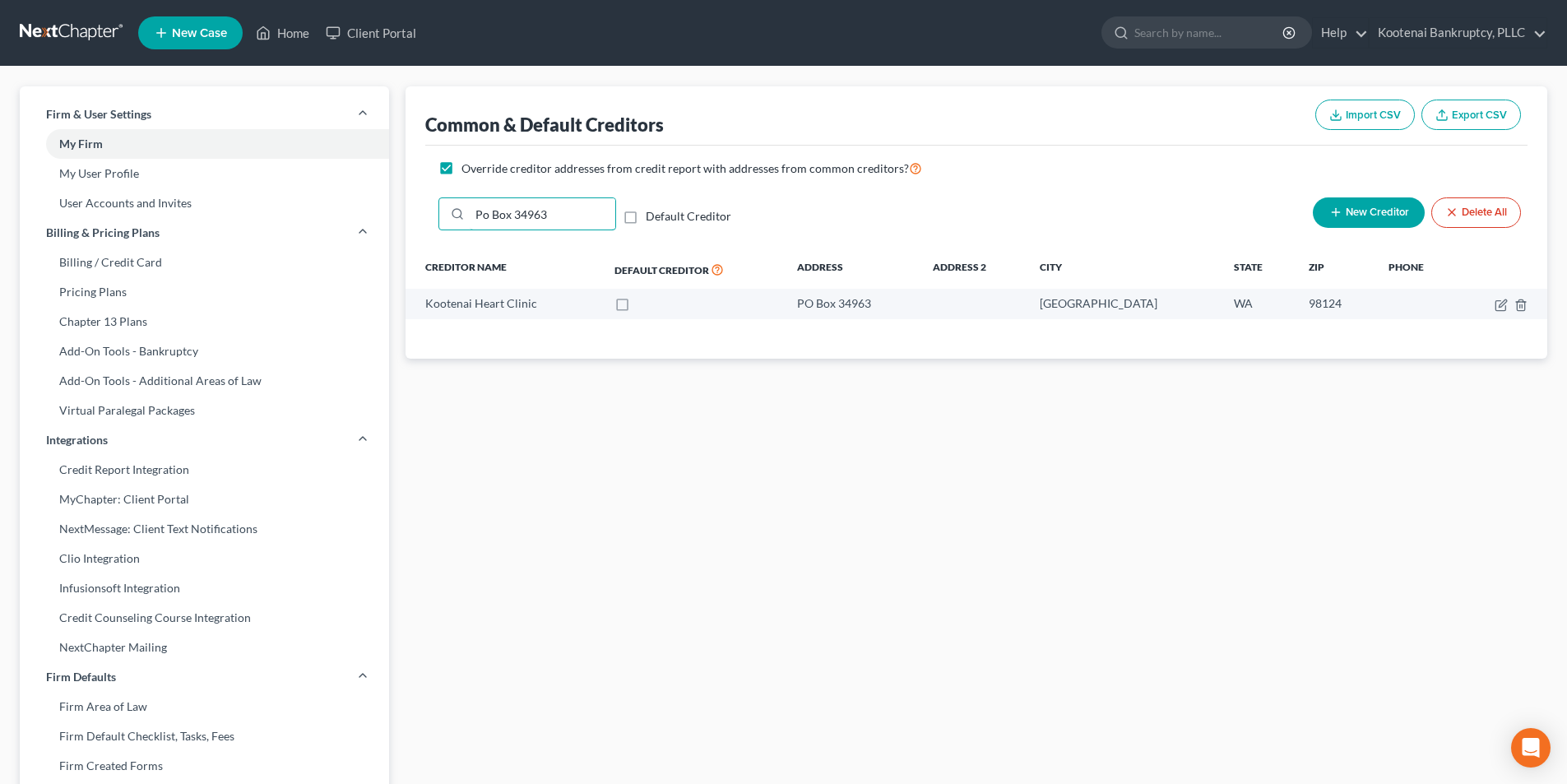
type input "Po Box 34963"
click at [305, 33] on link "Home" at bounding box center [282, 33] width 70 height 30
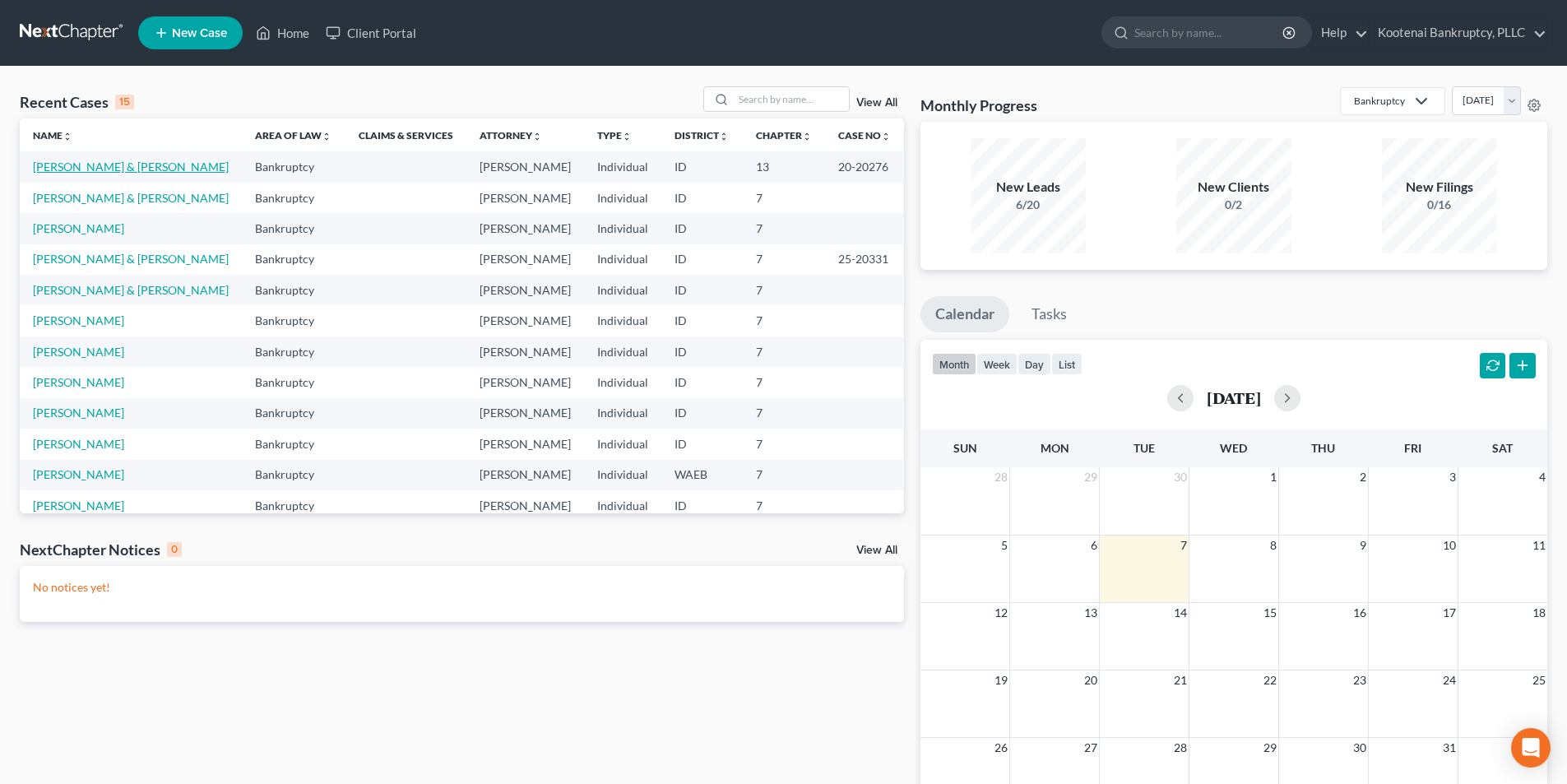
click at [127, 165] on link "[PERSON_NAME] & [PERSON_NAME]" at bounding box center [130, 166] width 196 height 14
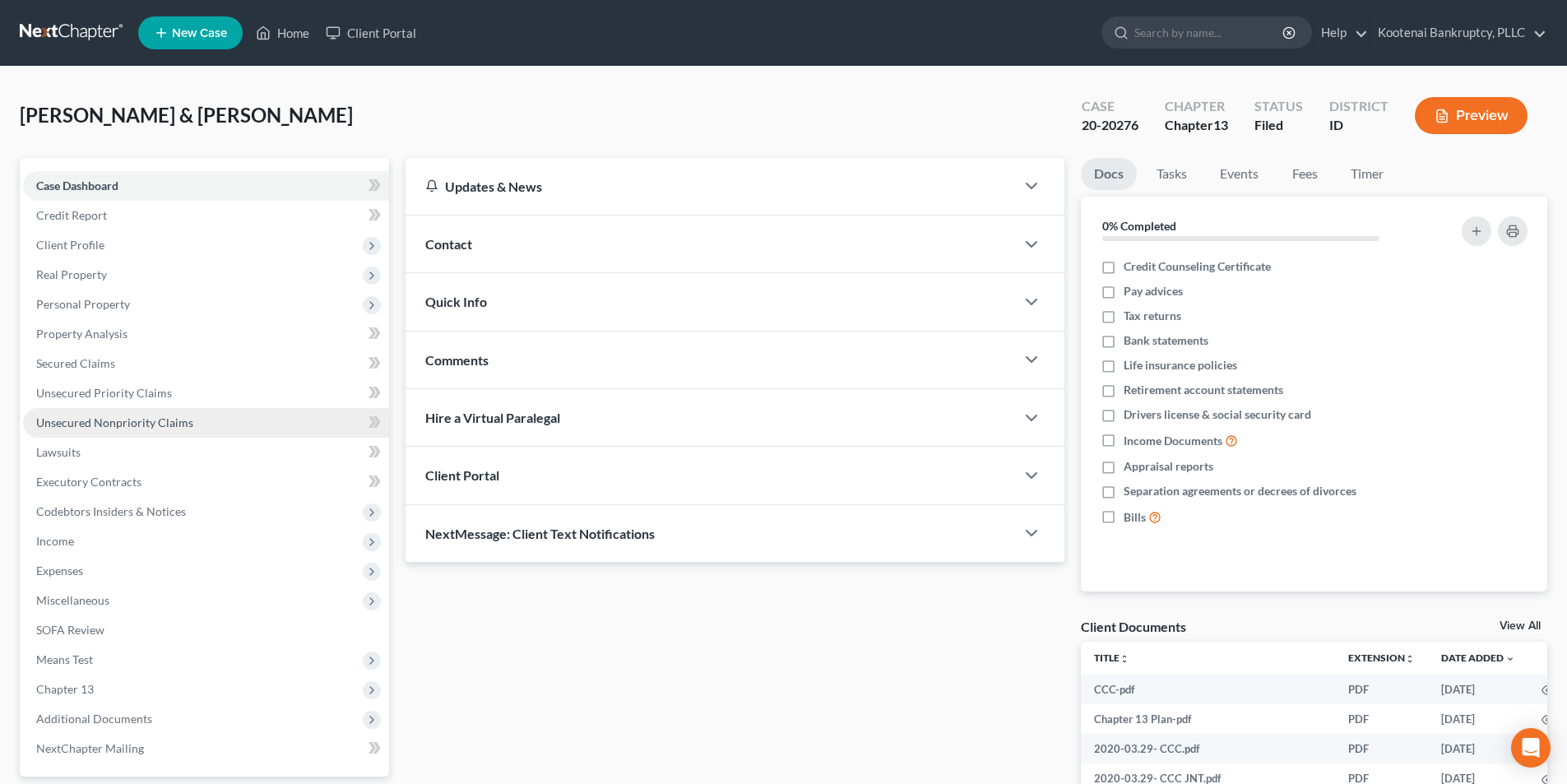
click at [147, 427] on span "Unsecured Nonpriority Claims" at bounding box center [115, 422] width 157 height 14
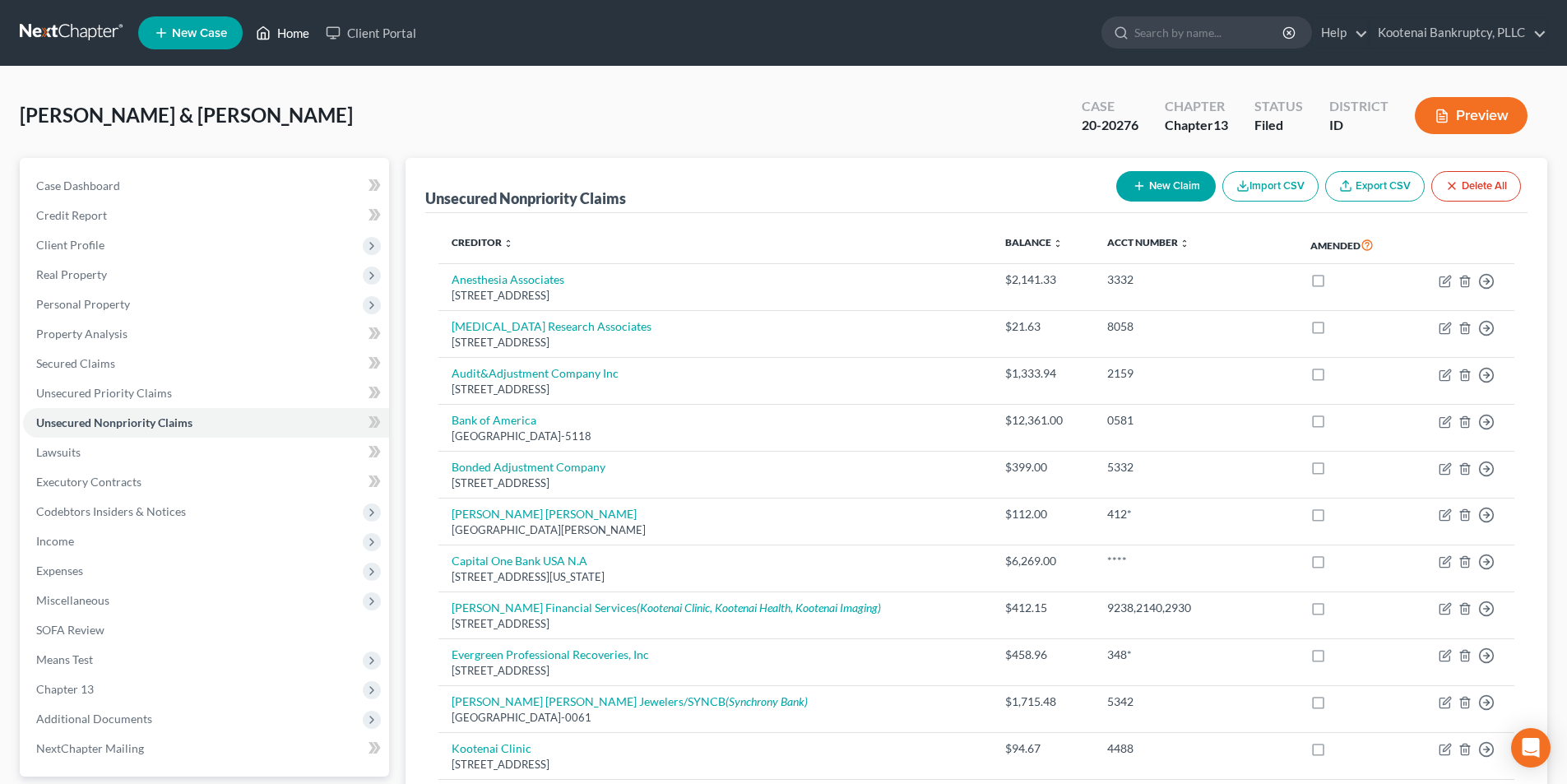
click at [261, 34] on icon at bounding box center [264, 33] width 15 height 20
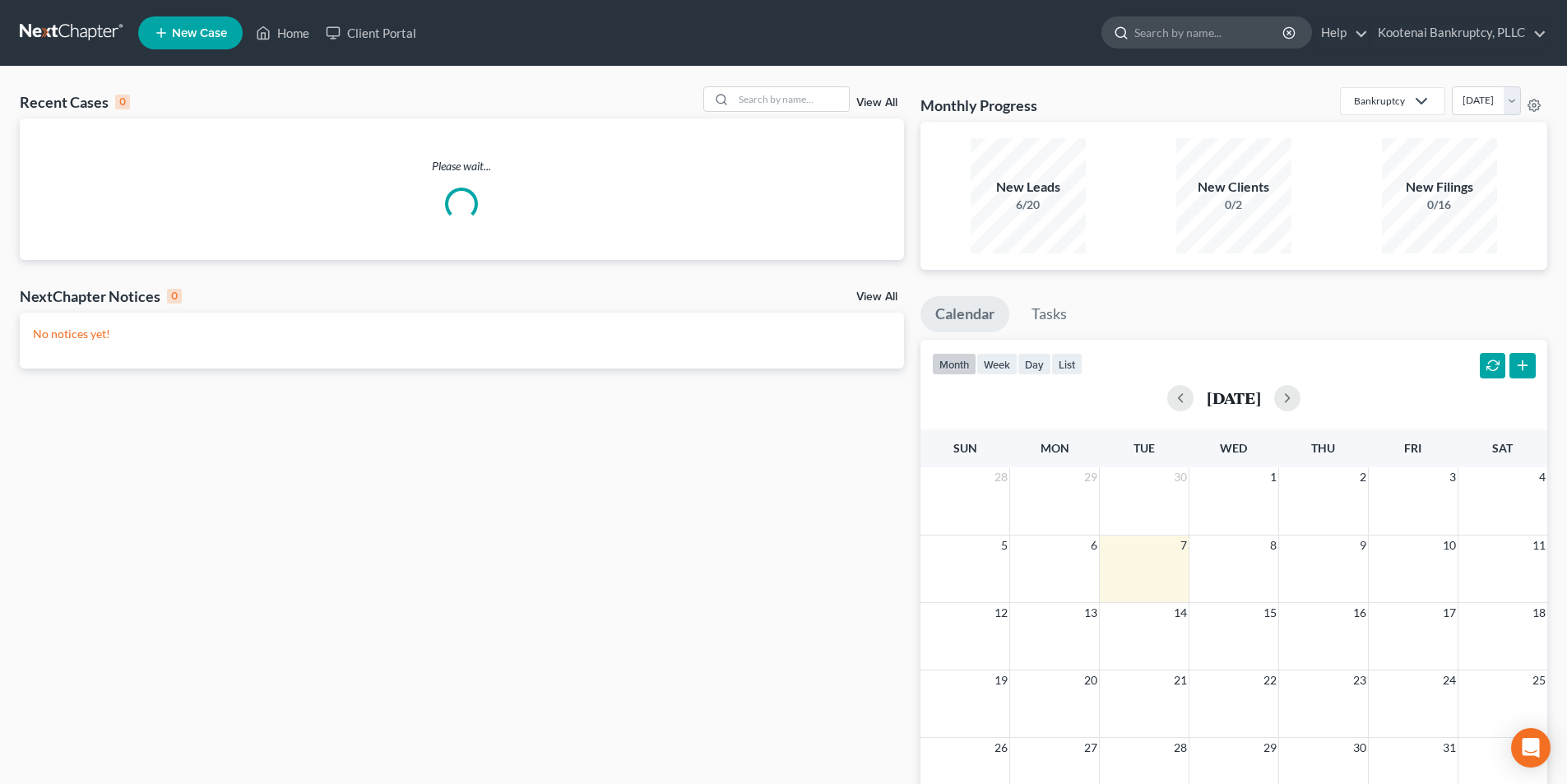
click at [1196, 41] on input "search" at bounding box center [1210, 33] width 151 height 31
click at [1389, 20] on link "Kootenai Bankruptcy, PLLC" at bounding box center [1458, 33] width 177 height 30
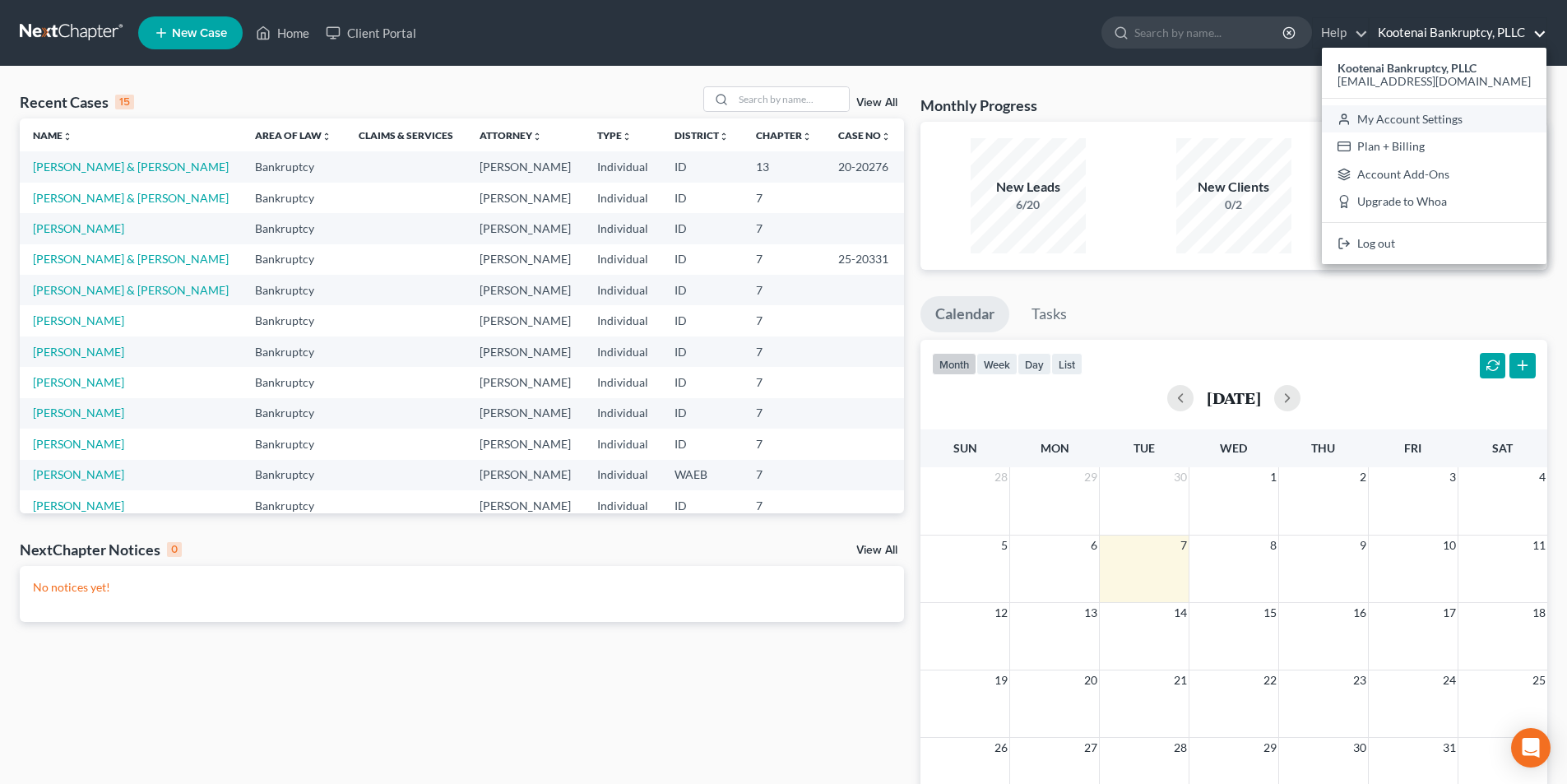
click at [1404, 124] on link "My Account Settings" at bounding box center [1434, 119] width 225 height 28
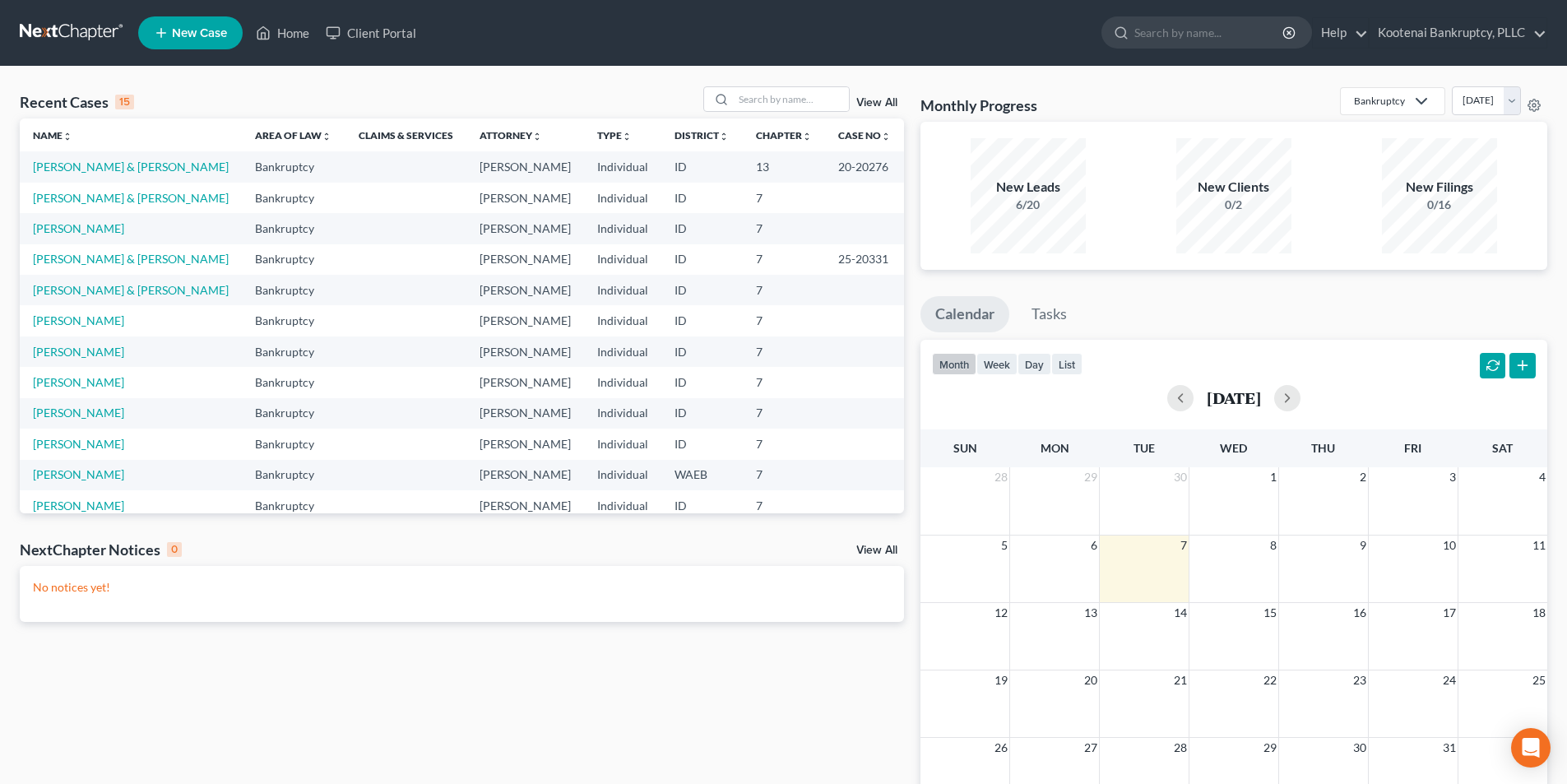
select select "23"
select select "29"
select select "13"
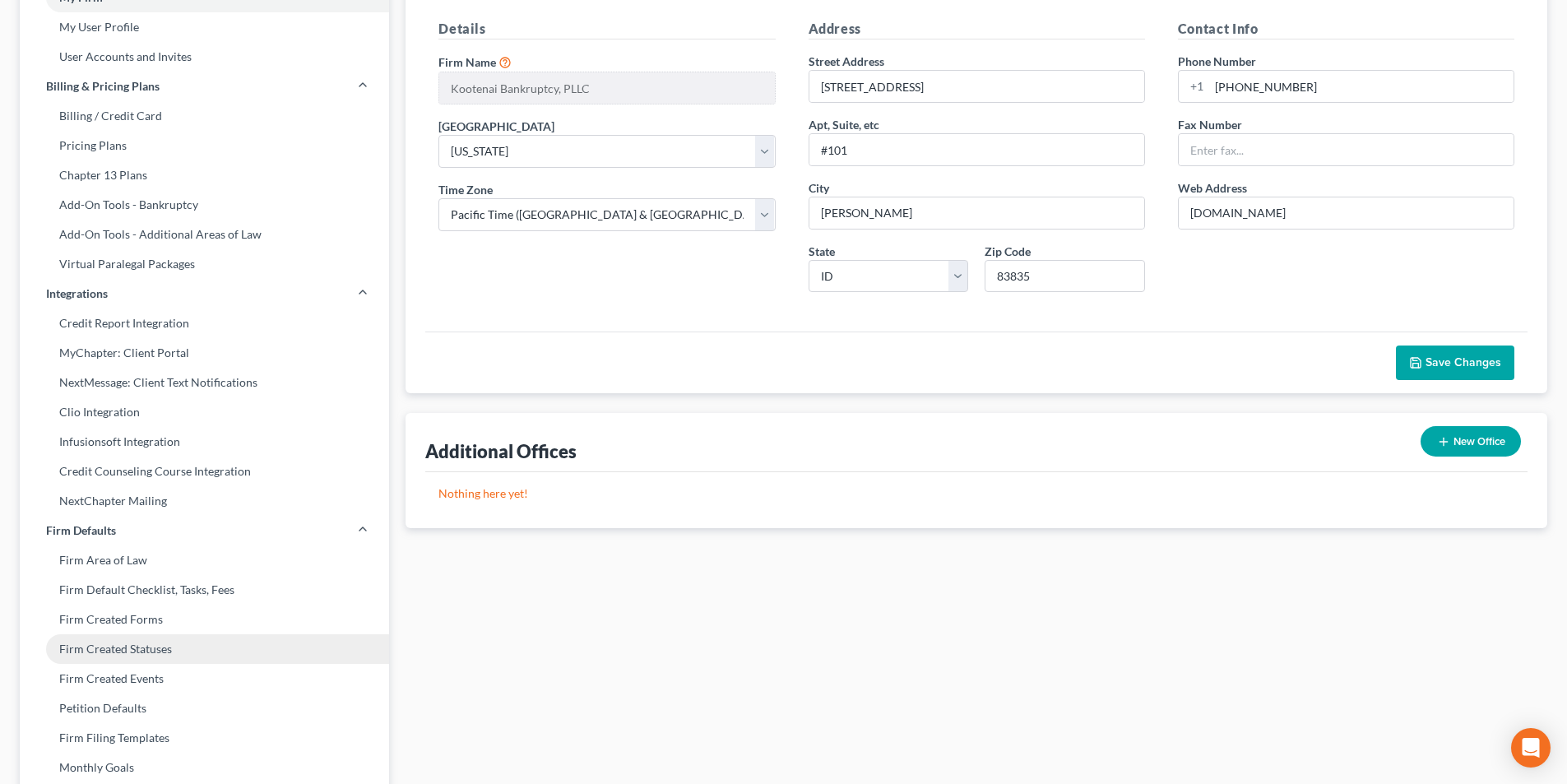
scroll to position [464, 0]
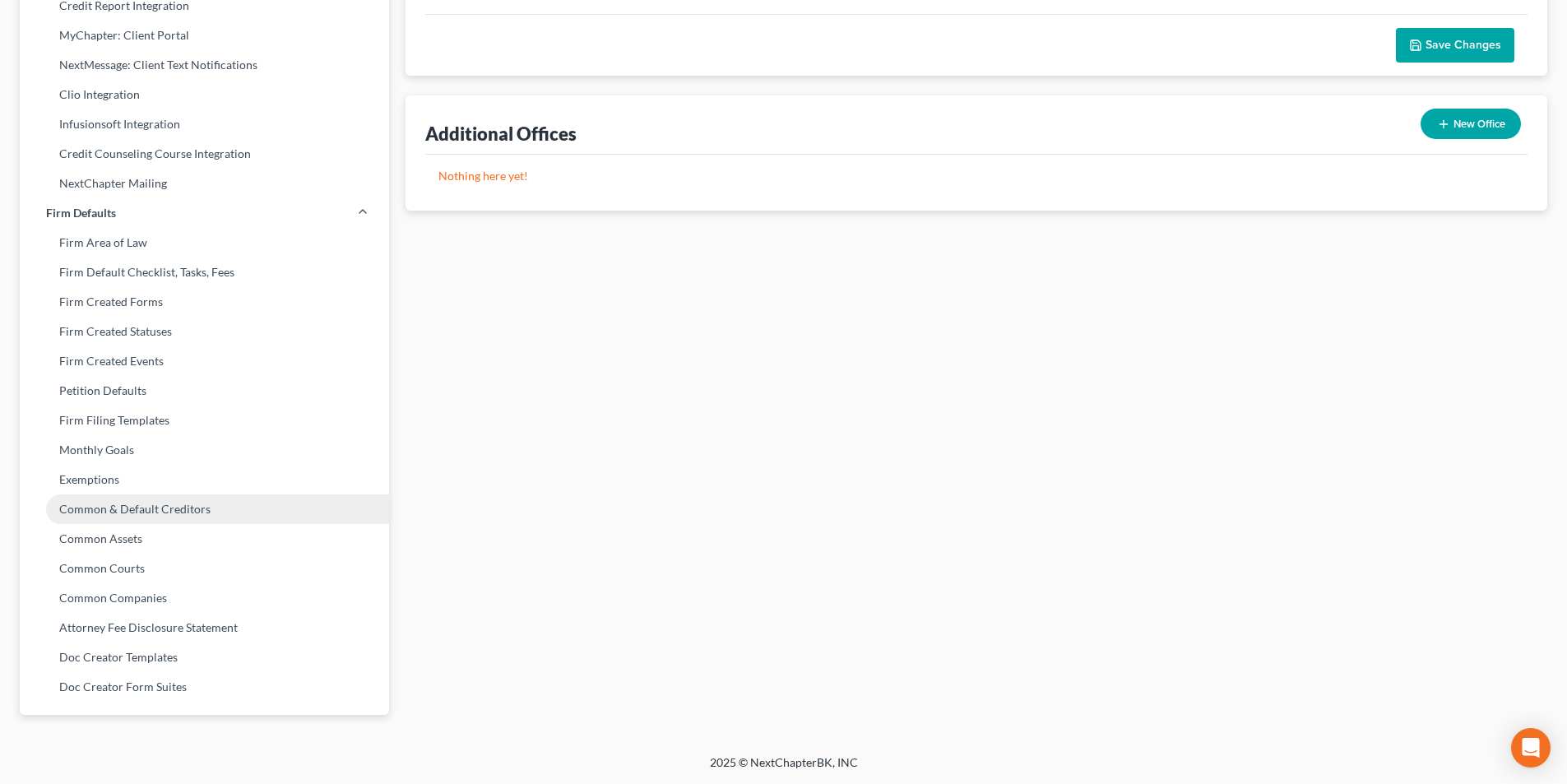
click at [144, 497] on link "Common & Default Creditors" at bounding box center [204, 509] width 369 height 30
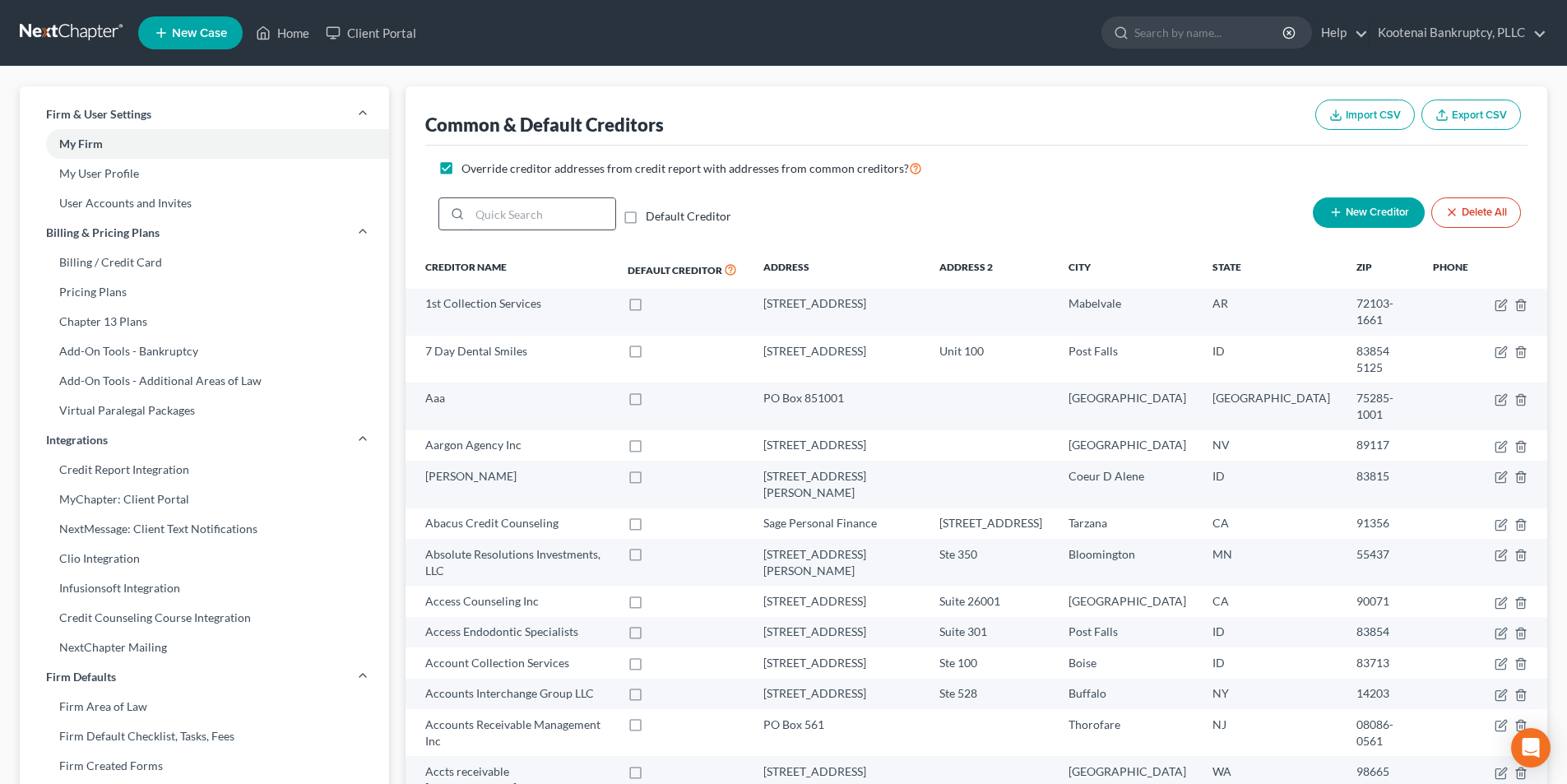
click at [511, 222] on input "search" at bounding box center [542, 214] width 145 height 32
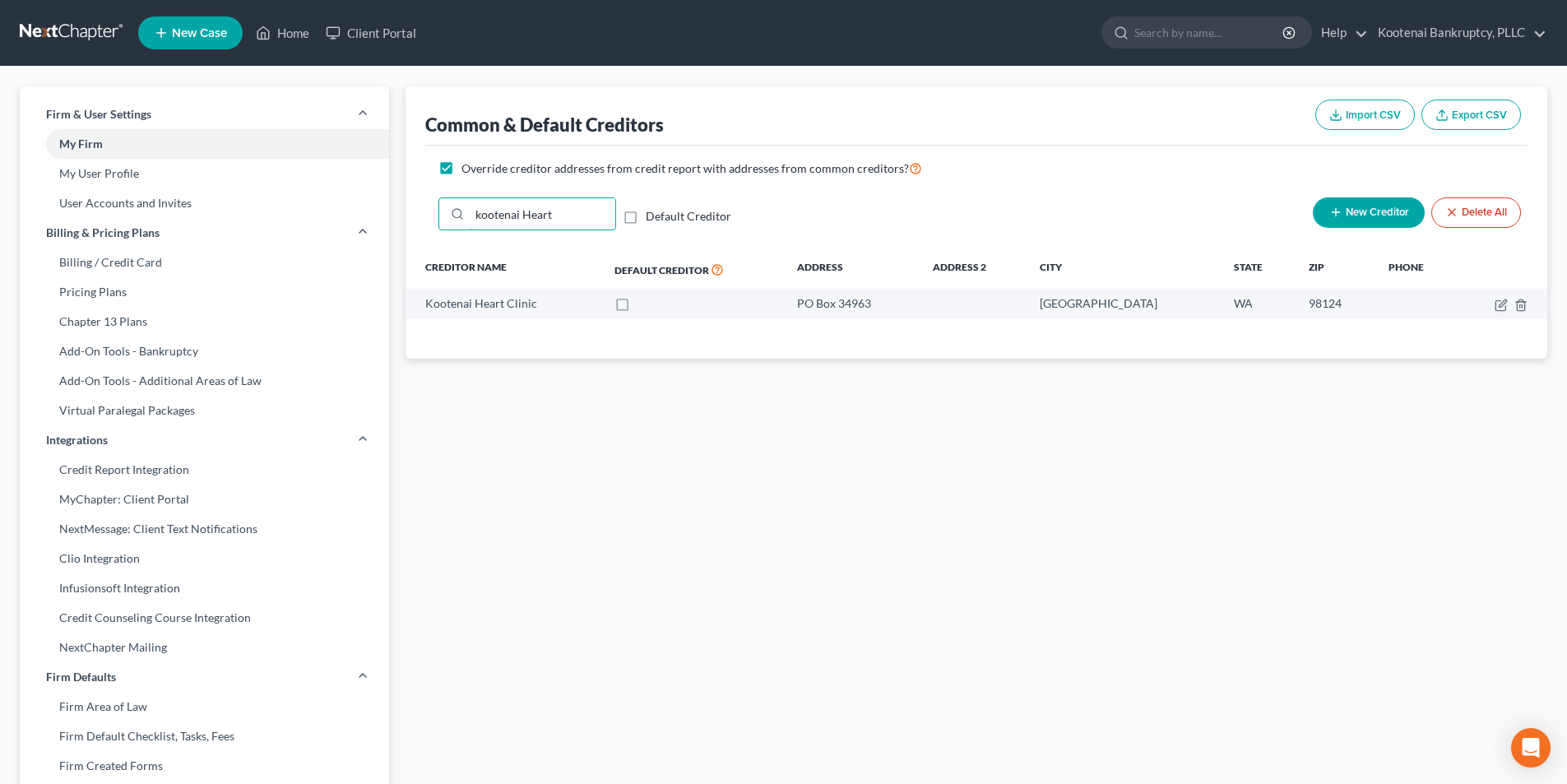
type input "kootenai Heart"
click at [288, 39] on link "Home" at bounding box center [282, 33] width 70 height 30
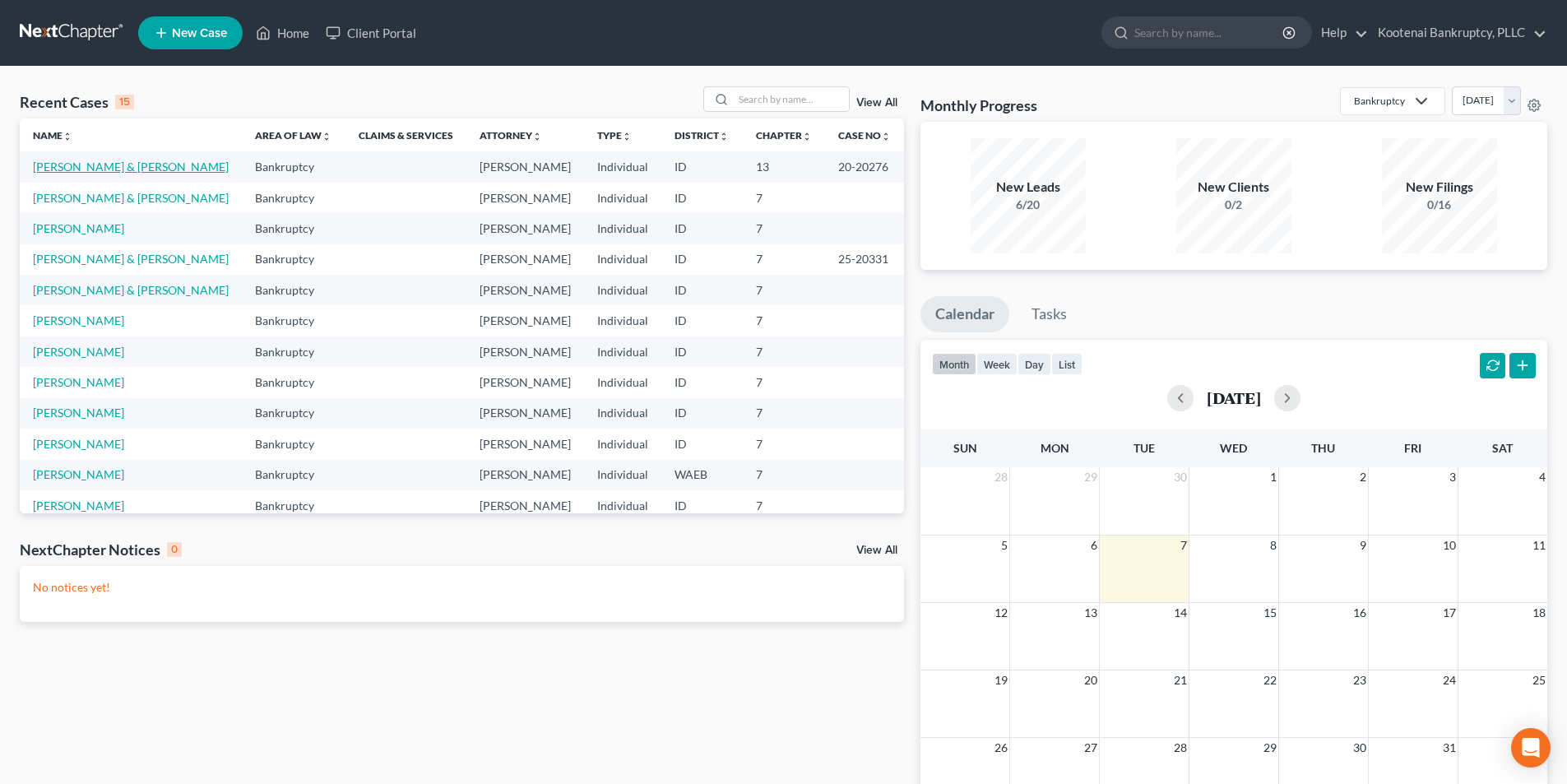
click at [106, 165] on link "[PERSON_NAME] & [PERSON_NAME]" at bounding box center [130, 166] width 196 height 14
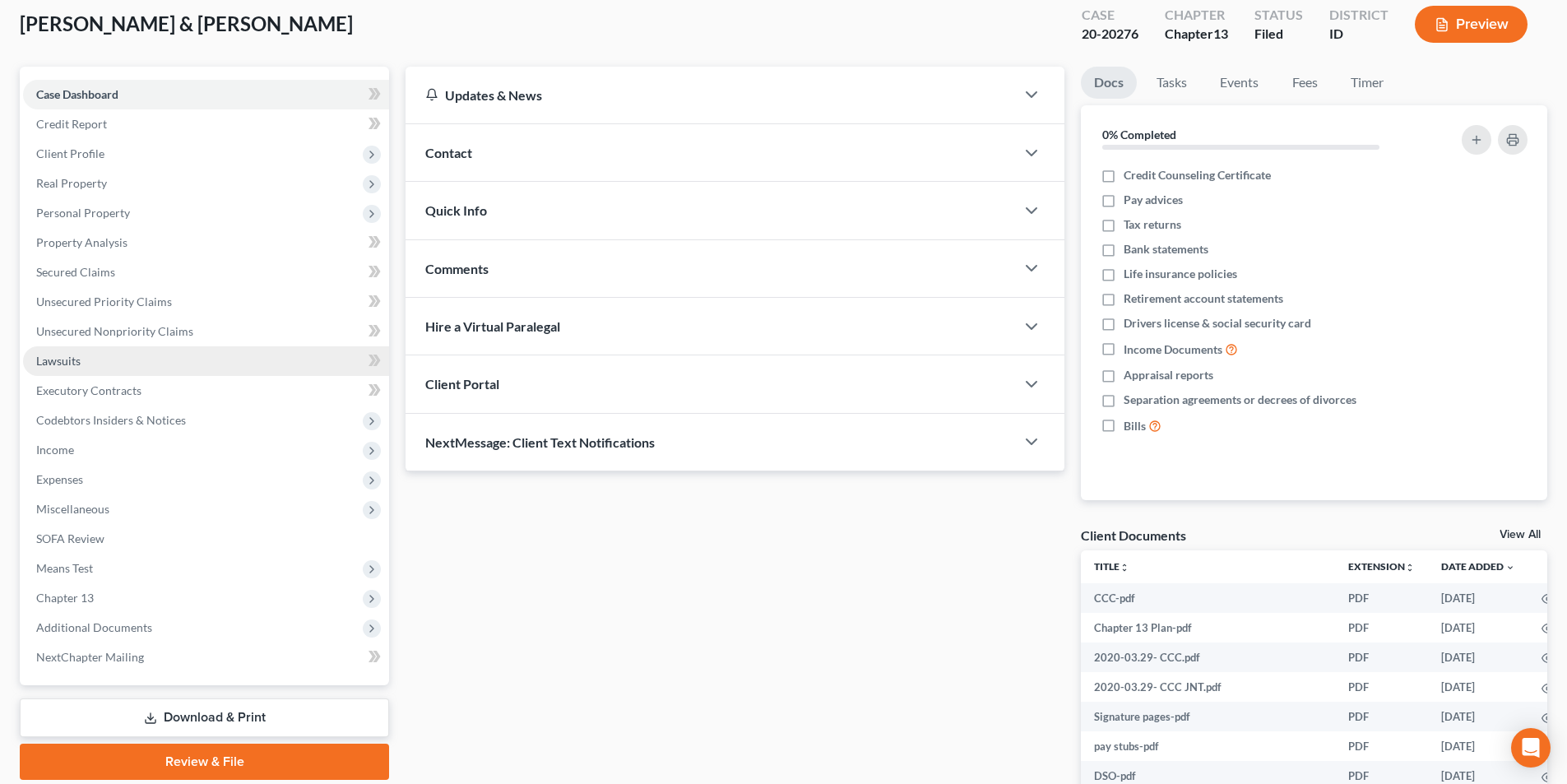
scroll to position [82, 0]
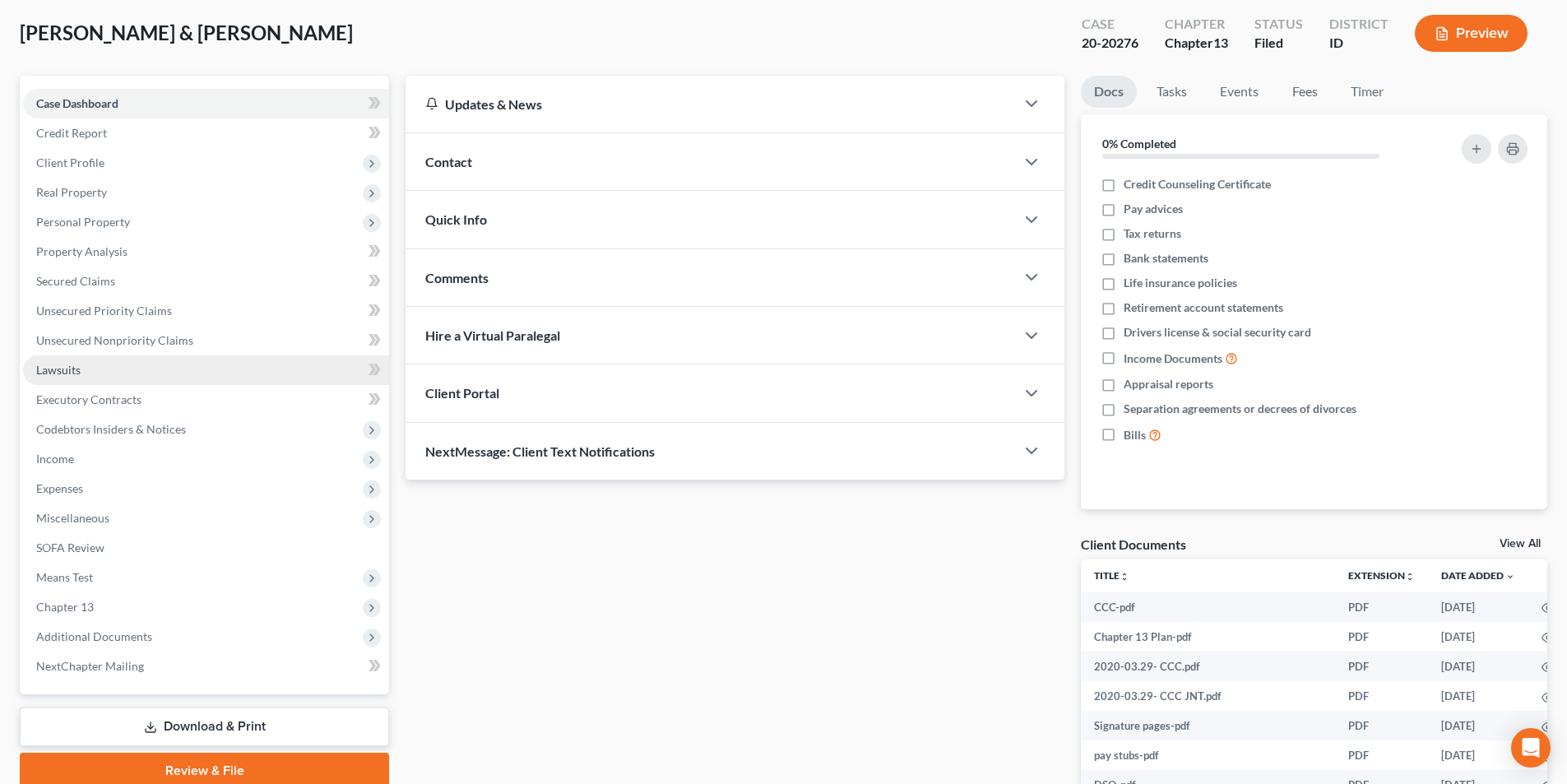
click at [129, 355] on link "Lawsuits" at bounding box center [206, 370] width 366 height 30
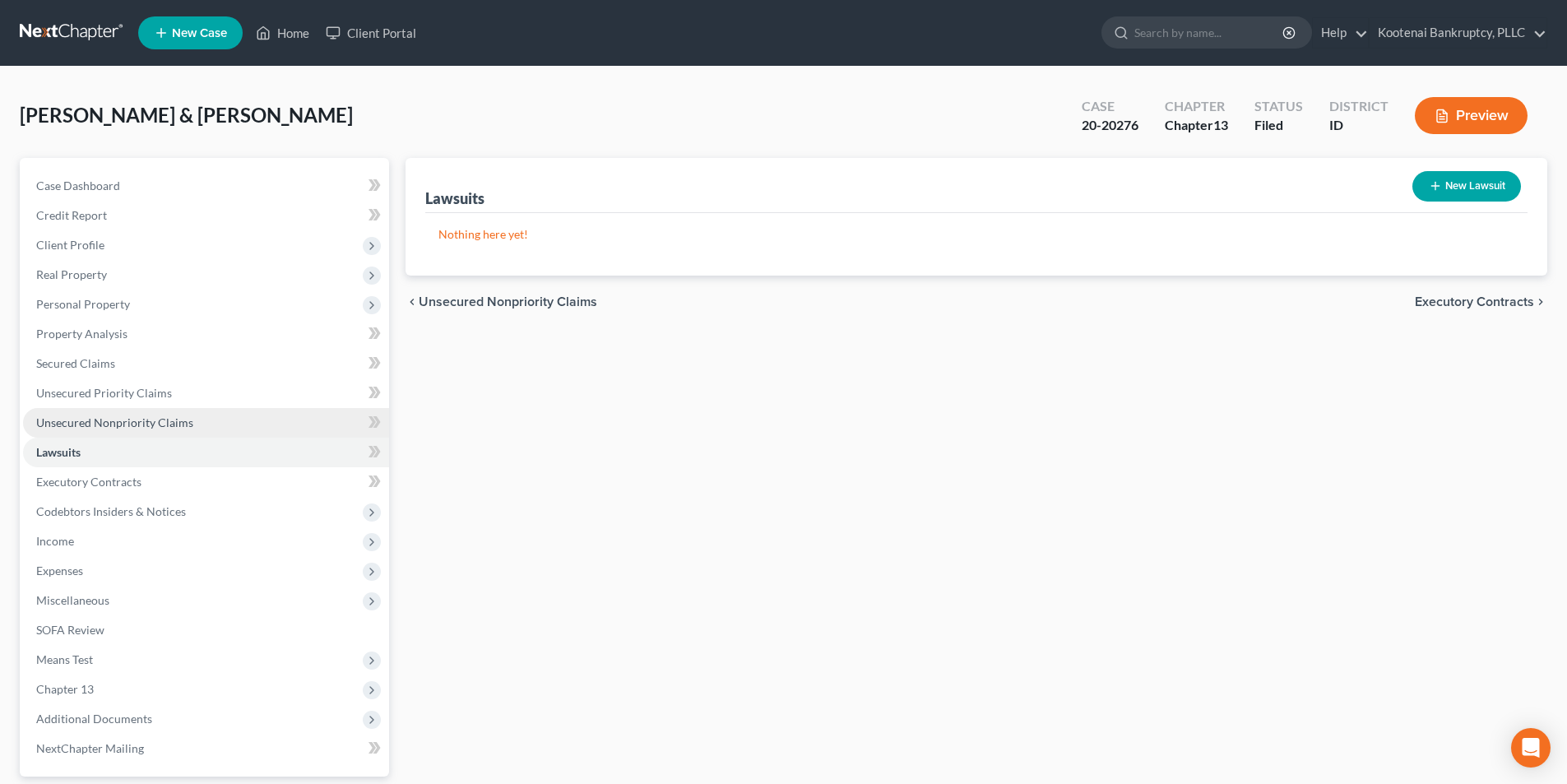
click at [127, 411] on link "Unsecured Nonpriority Claims" at bounding box center [206, 423] width 366 height 30
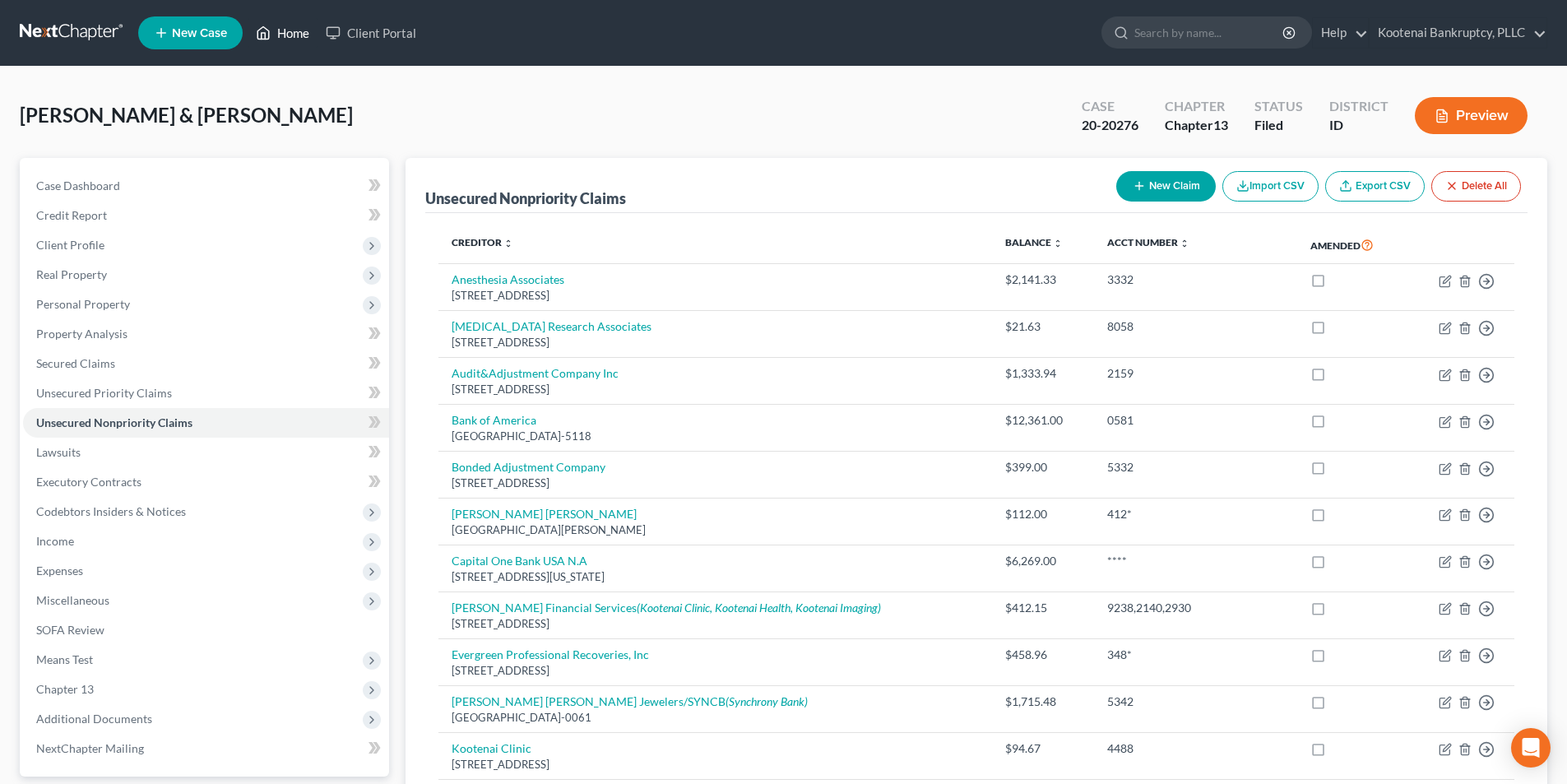
click at [250, 21] on link "Home" at bounding box center [282, 33] width 70 height 30
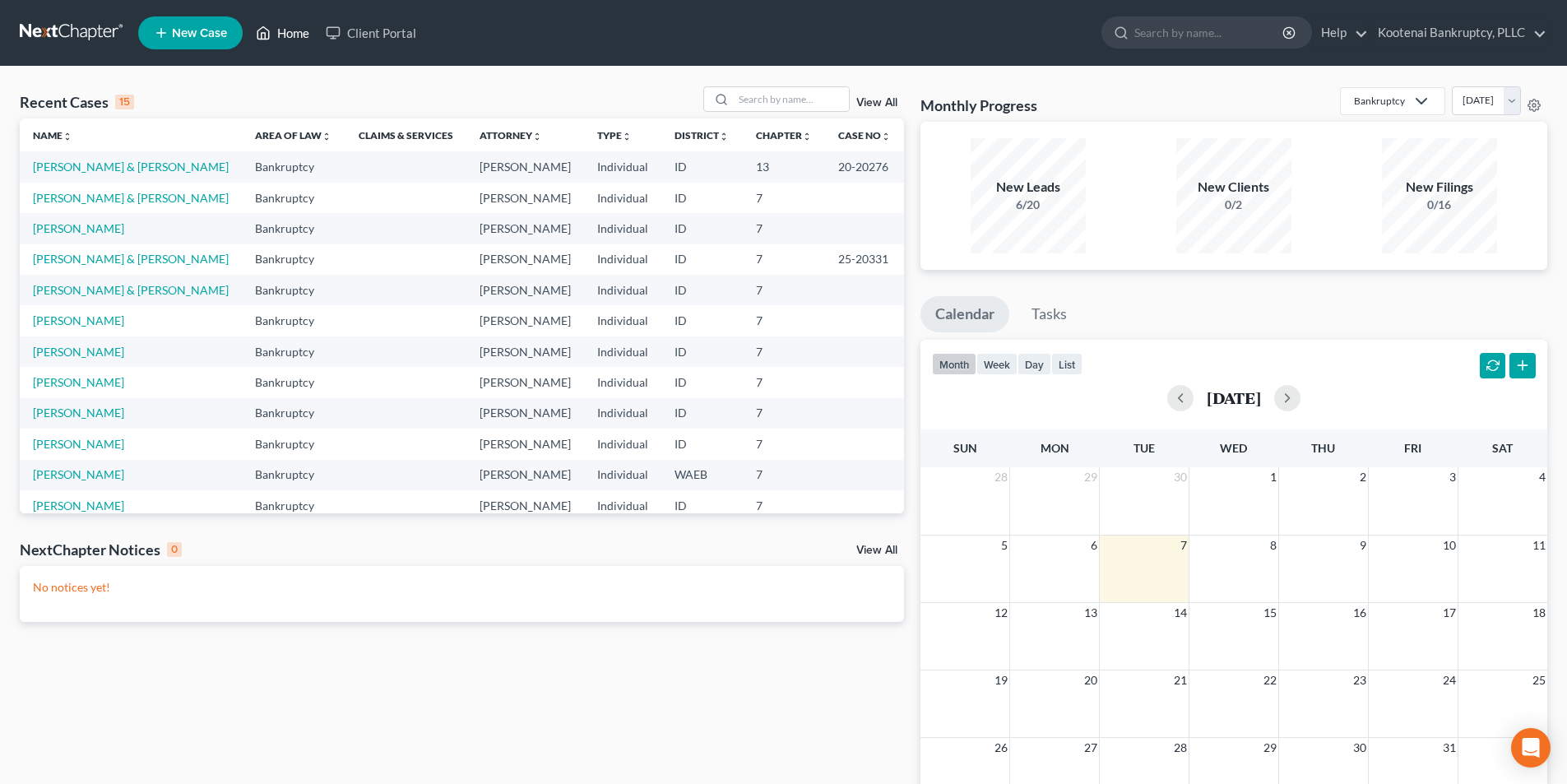
click at [302, 31] on link "Home" at bounding box center [282, 33] width 70 height 30
